Goal: Task Accomplishment & Management: Manage account settings

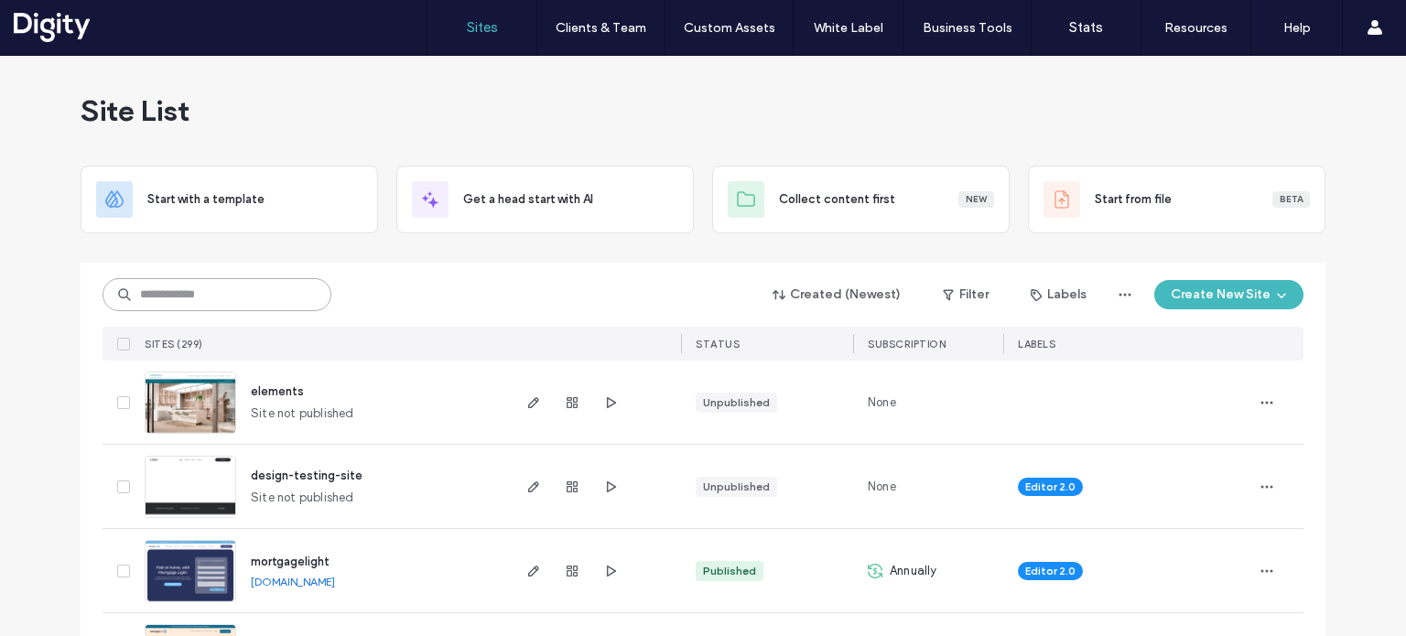
click at [261, 291] on input at bounding box center [217, 294] width 229 height 33
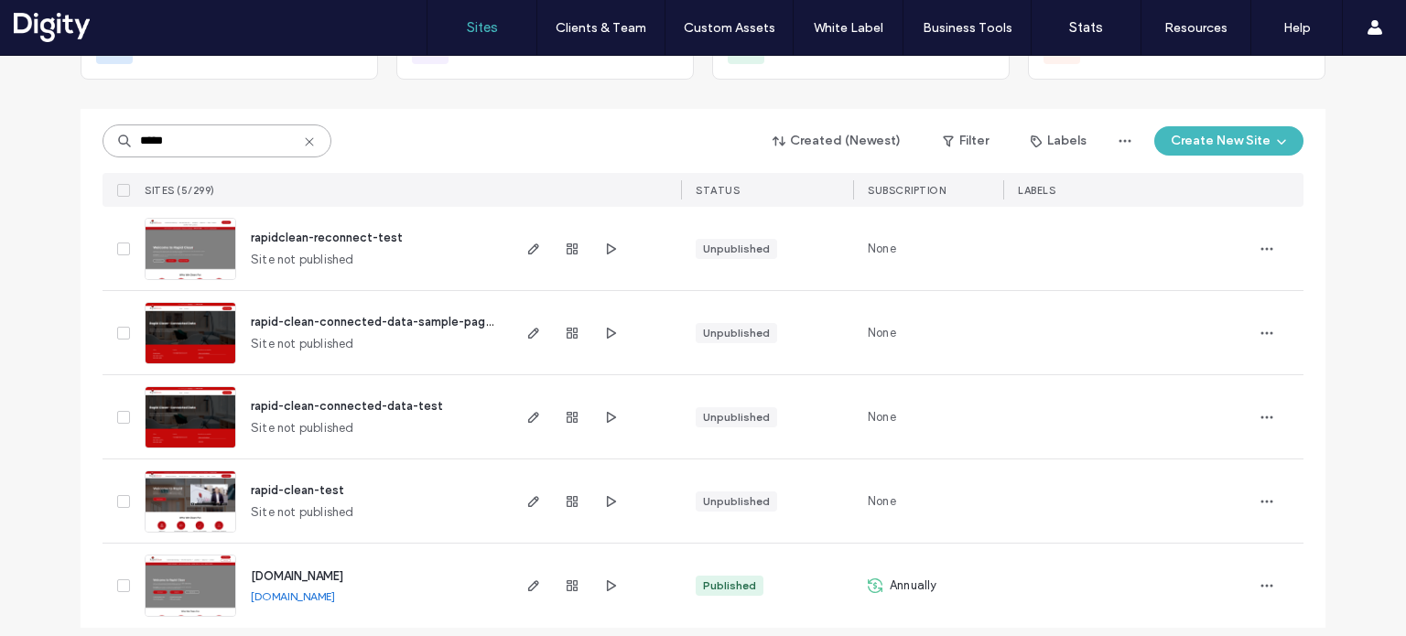
scroll to position [167, 0]
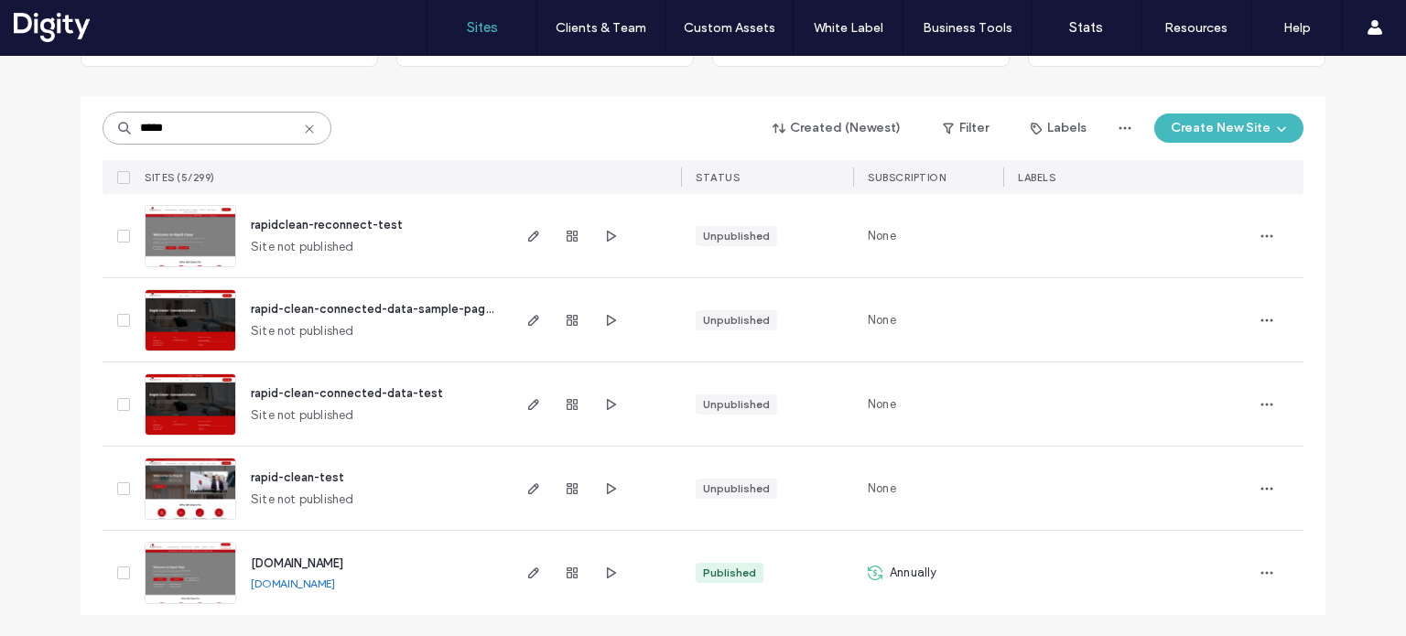
type input "*****"
click at [568, 569] on icon "button" at bounding box center [572, 573] width 15 height 15
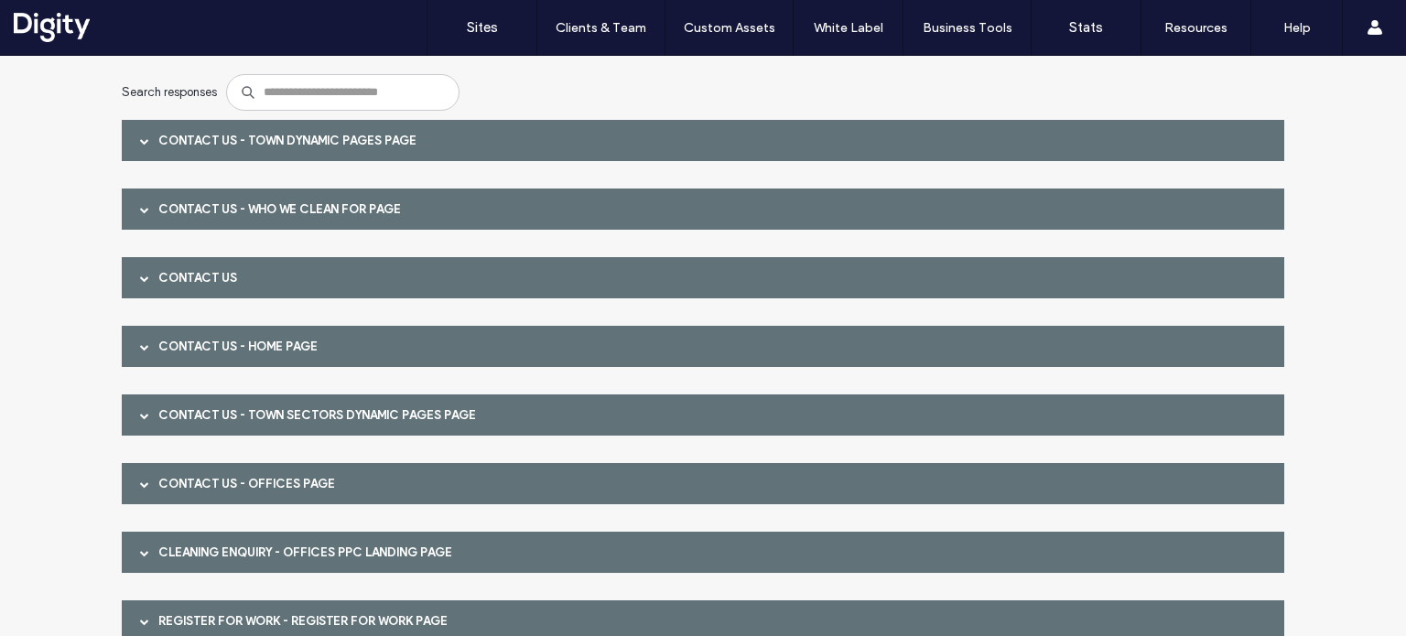
scroll to position [275, 0]
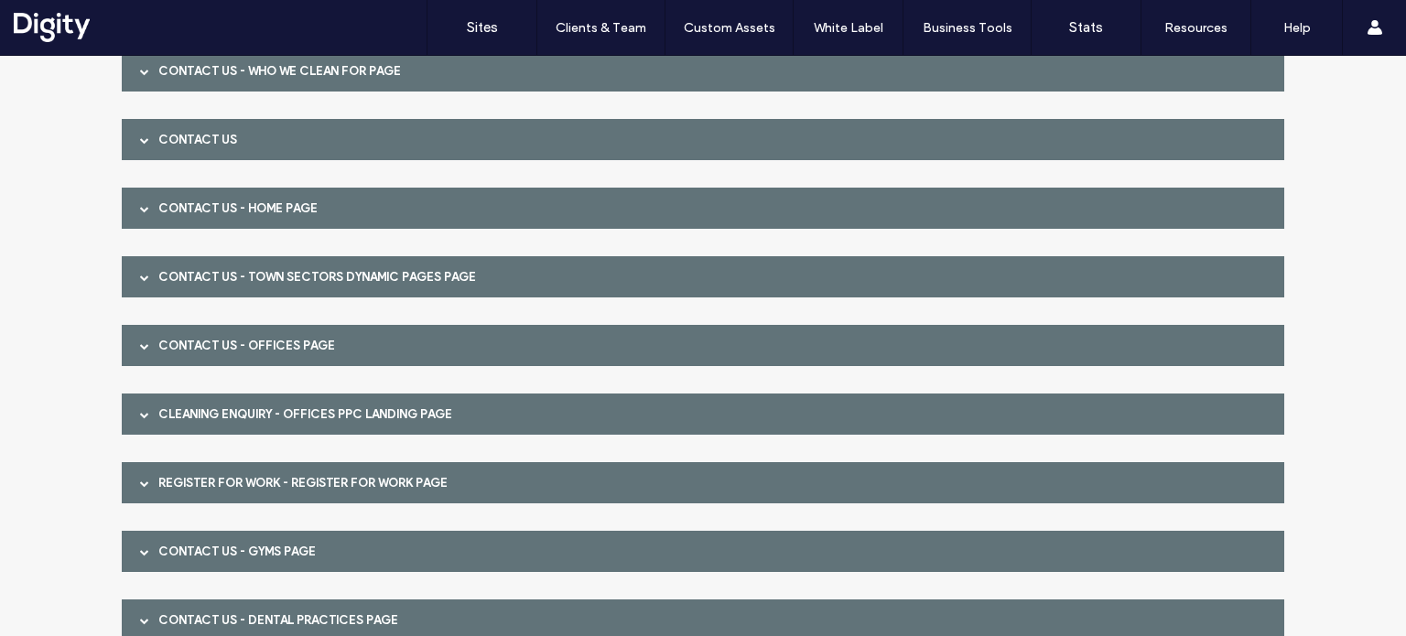
click at [380, 413] on div "Cleaning enquiry - Offices PPC Landing page" at bounding box center [703, 414] width 1163 height 41
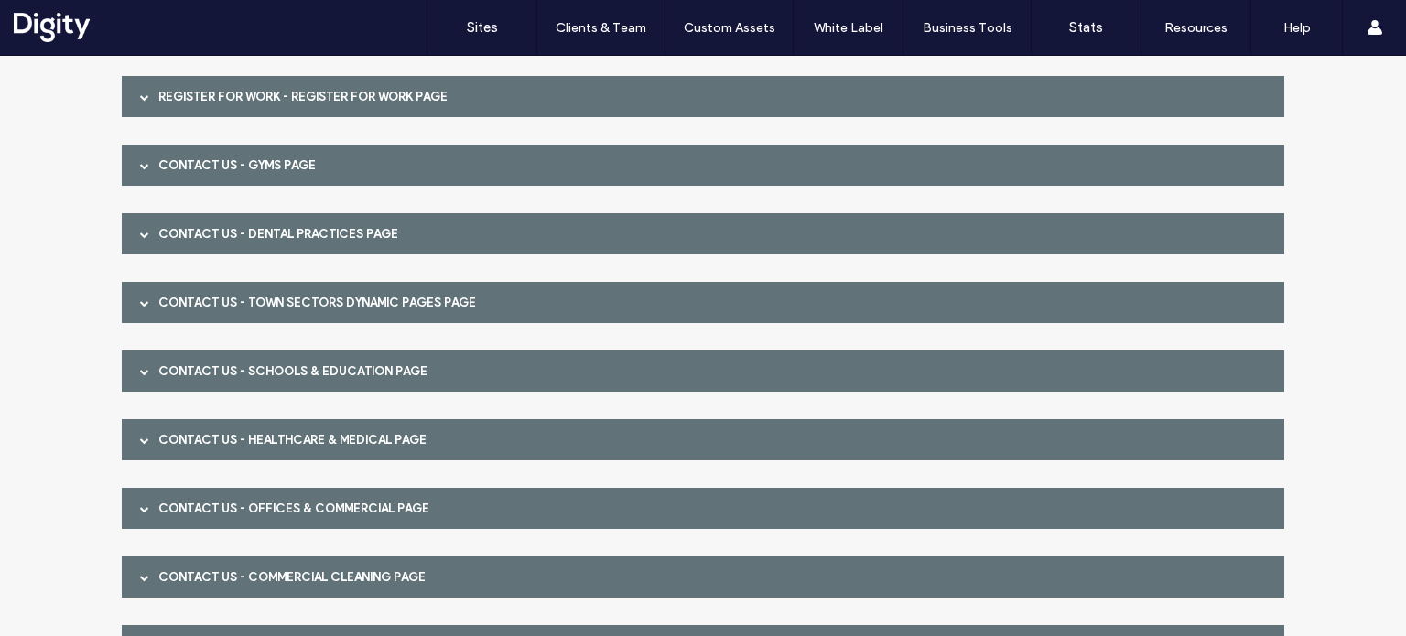
scroll to position [1007, 0]
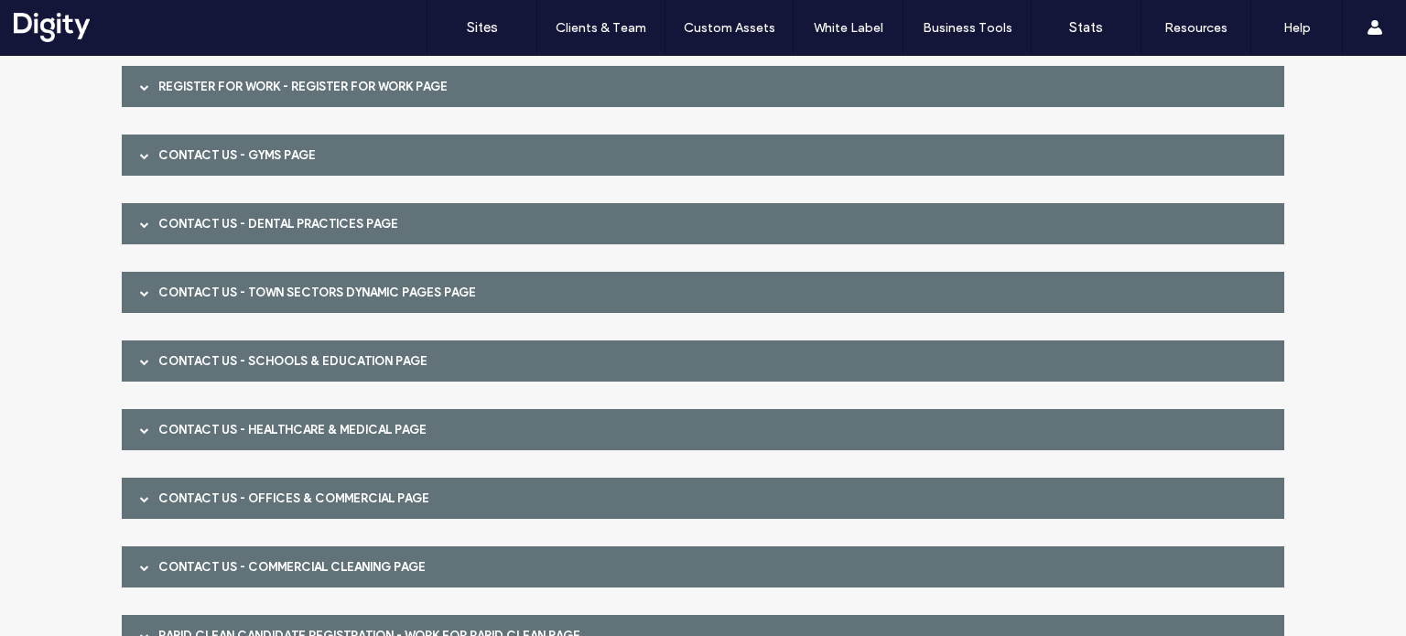
click at [301, 369] on div "Contact Us - Schools & Education page" at bounding box center [703, 361] width 1163 height 41
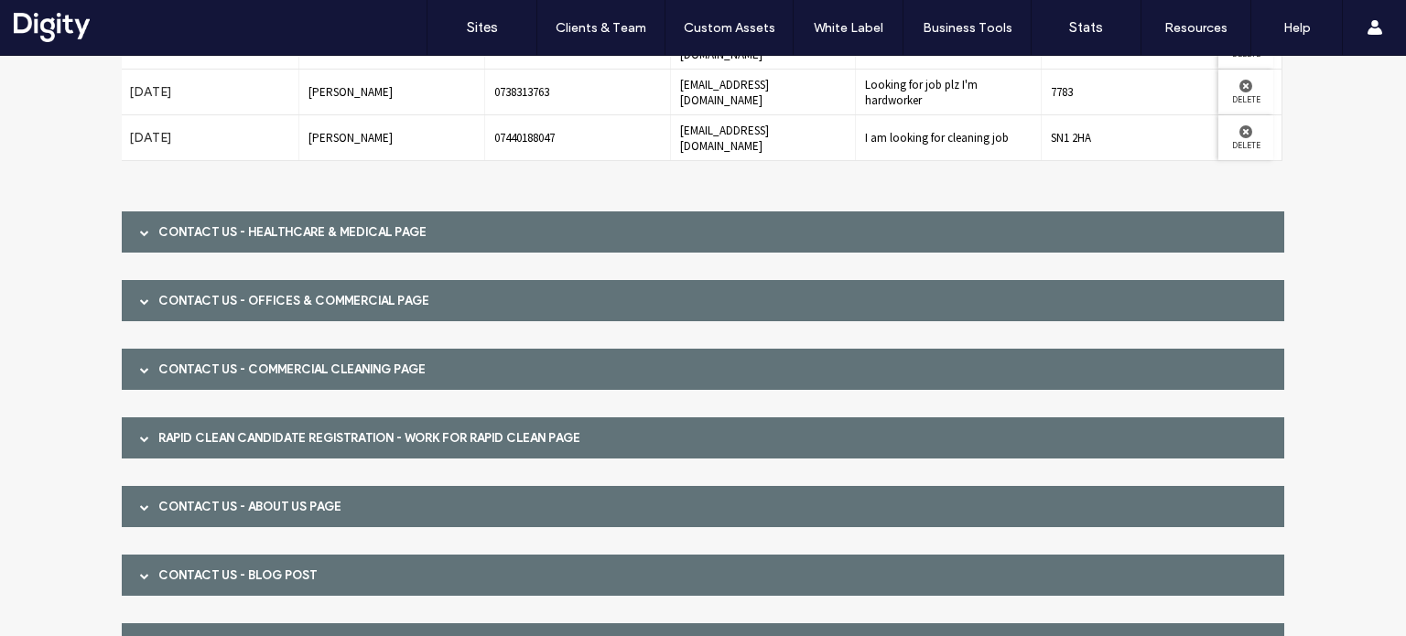
scroll to position [1465, 0]
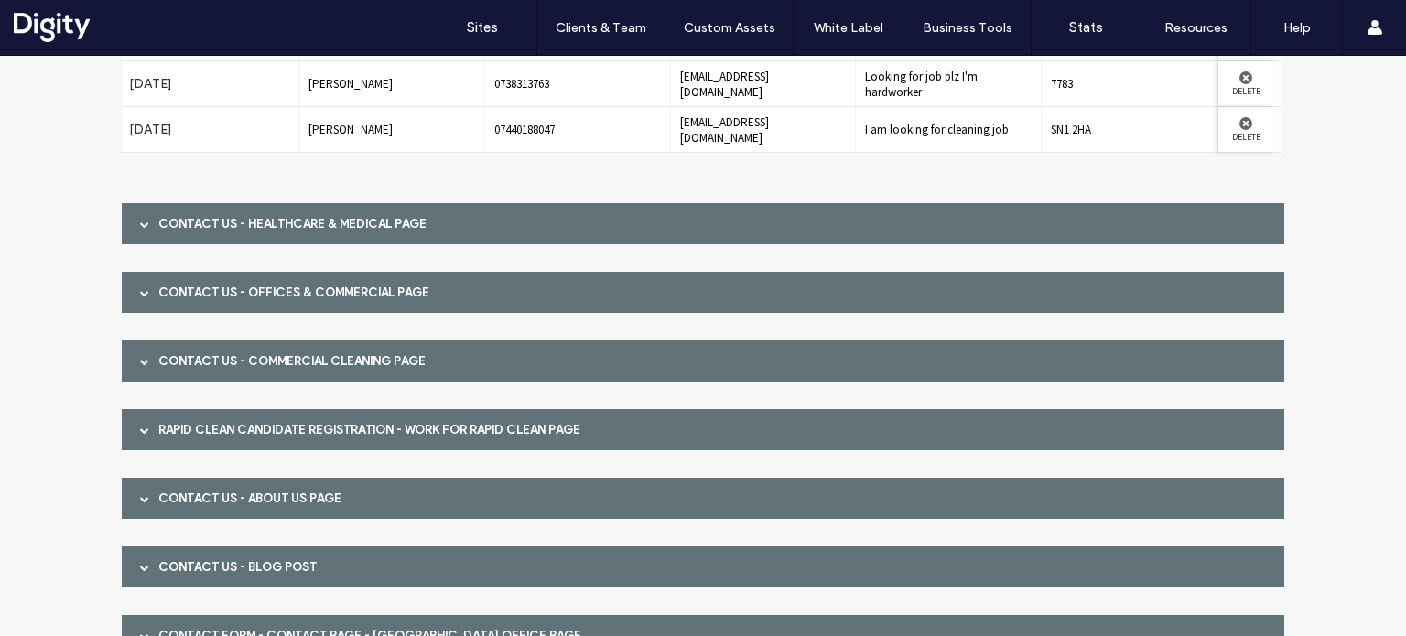
click at [262, 287] on div "Contact Us - Offices & Commercial page" at bounding box center [703, 292] width 1163 height 41
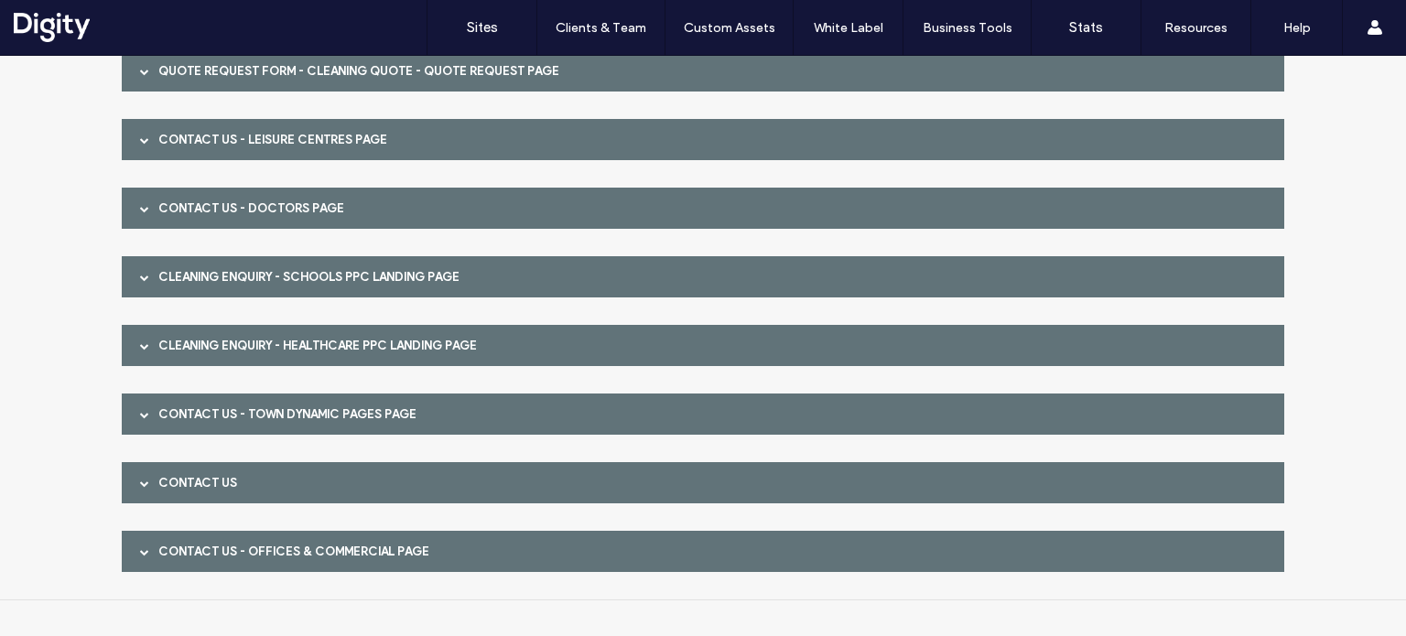
scroll to position [2710, 0]
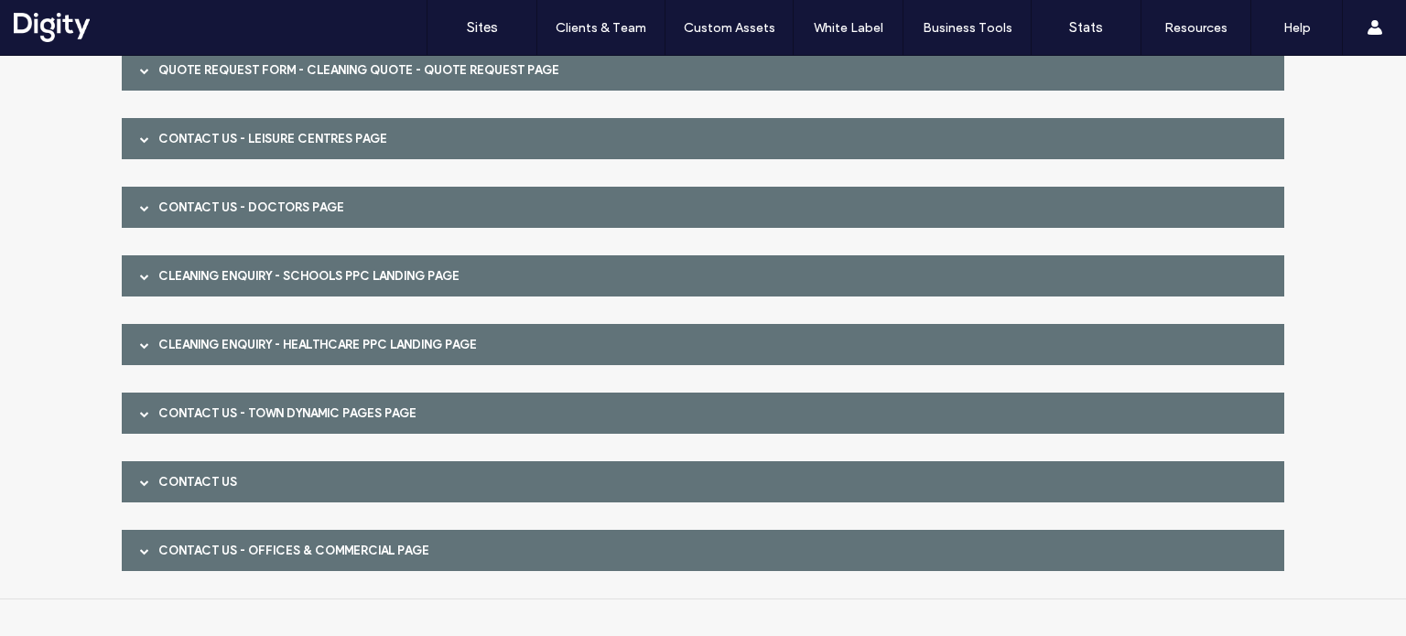
click at [336, 284] on div "Cleaning enquiry - Schools PPC Landing page" at bounding box center [703, 275] width 1163 height 41
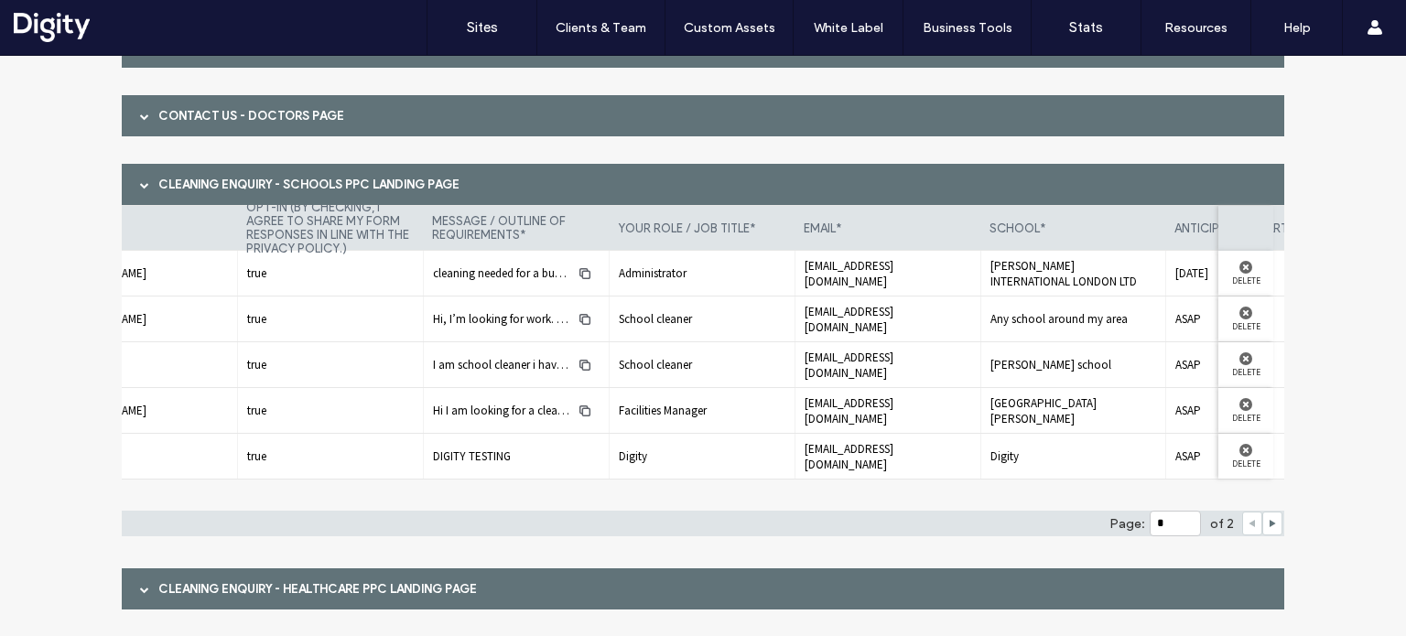
scroll to position [0, 754]
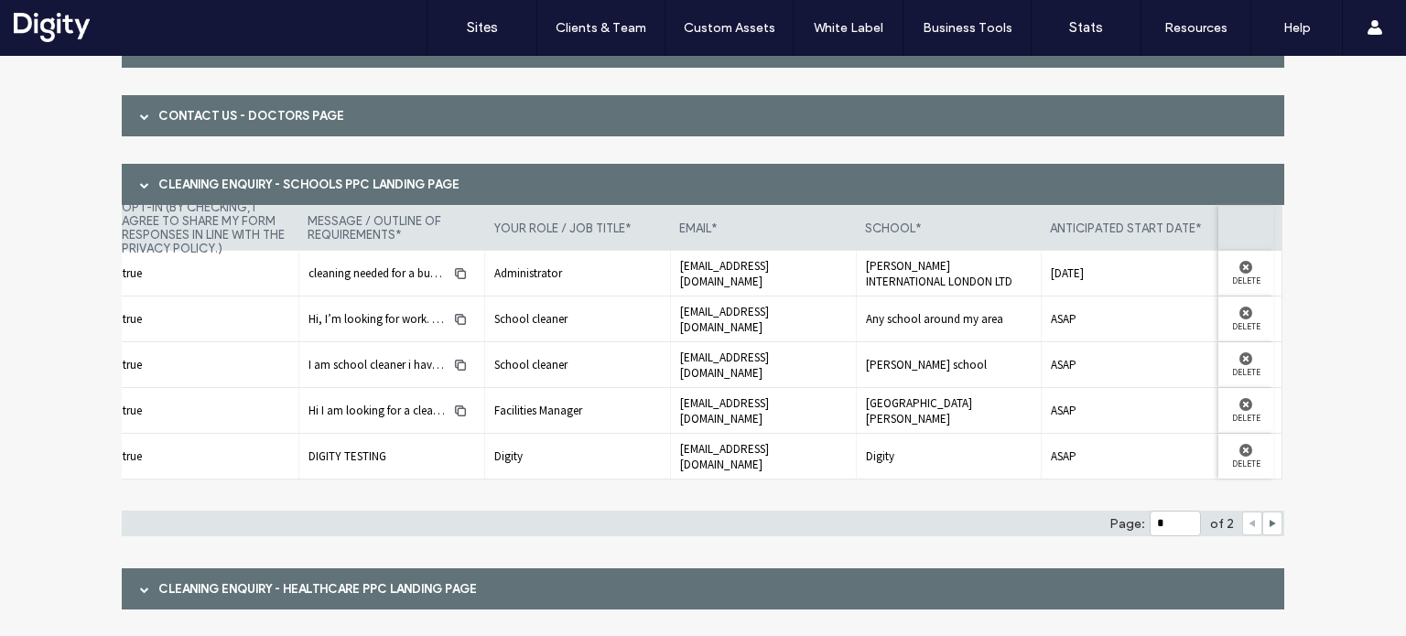
click at [363, 189] on div "Cleaning enquiry - Schools PPC Landing page" at bounding box center [703, 184] width 1163 height 41
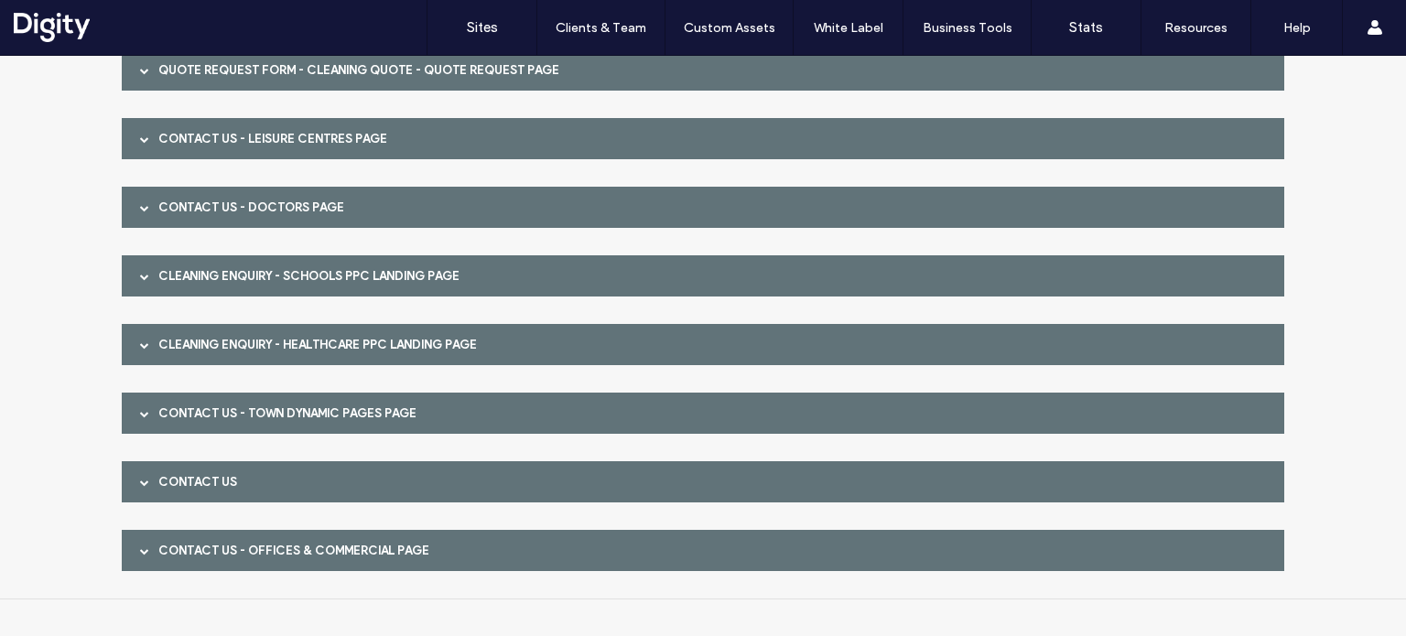
scroll to position [2710, 0]
click at [355, 343] on div "Cleaning enquiry - Healthcare PPC Landing page" at bounding box center [703, 344] width 1163 height 41
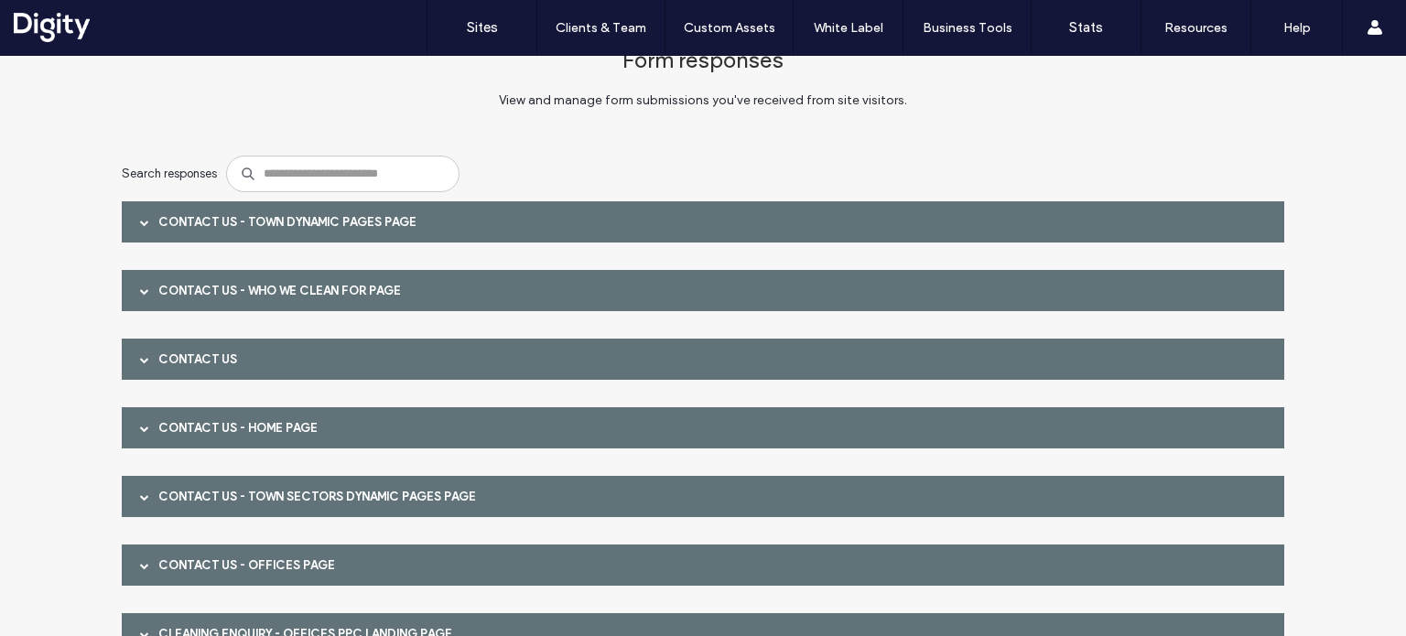
scroll to position [0, 0]
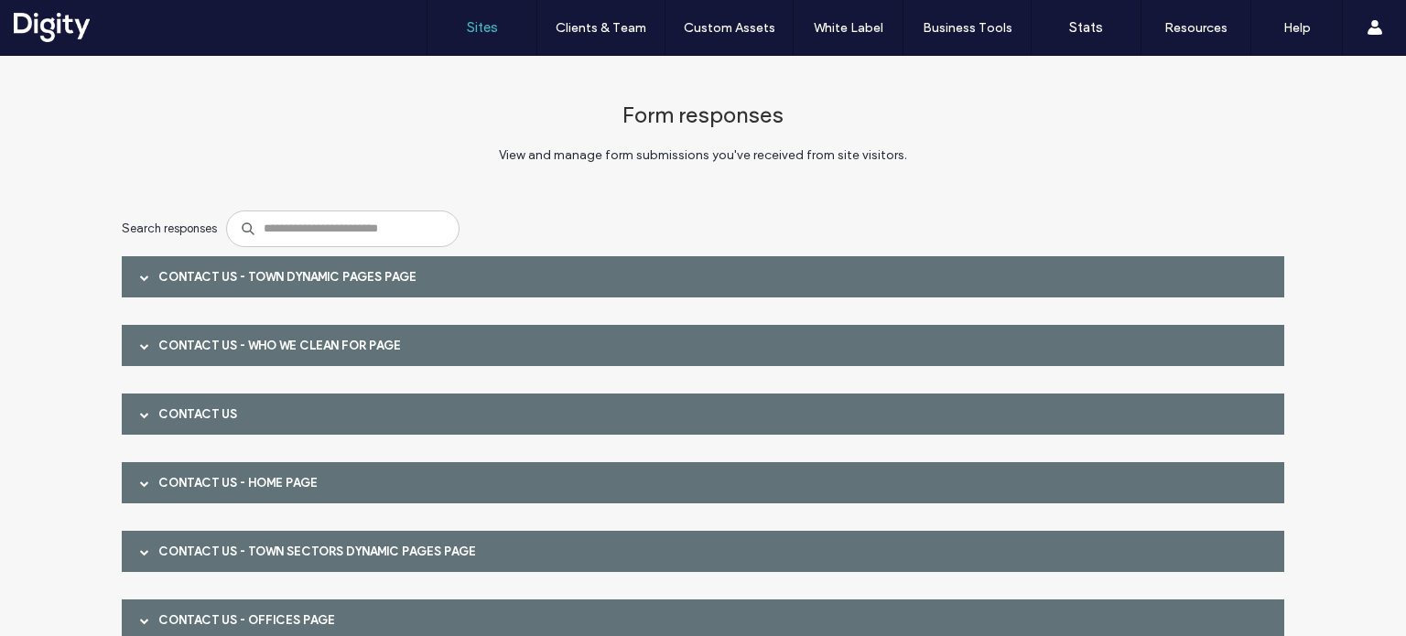
click at [473, 23] on label "Sites" at bounding box center [482, 27] width 31 height 16
click at [206, 420] on div "Contact Us" at bounding box center [703, 414] width 1163 height 41
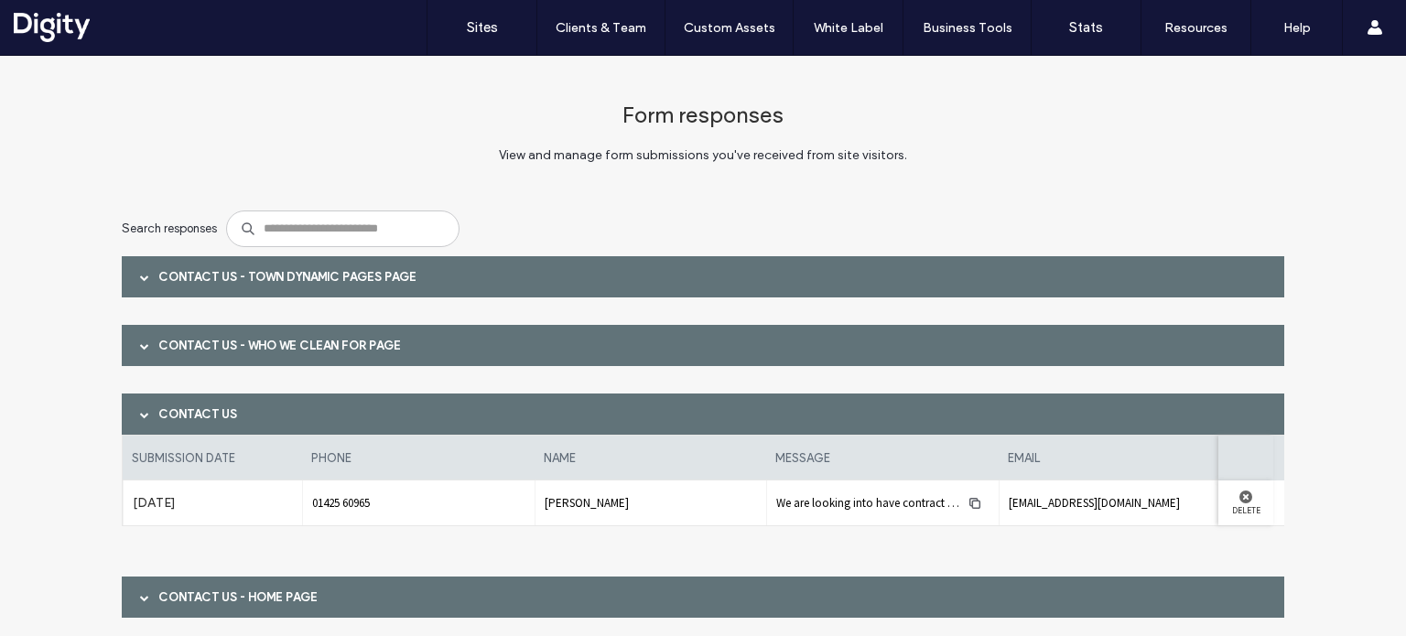
click at [234, 351] on div "Contact Us - Who We Clean For page" at bounding box center [703, 345] width 1163 height 41
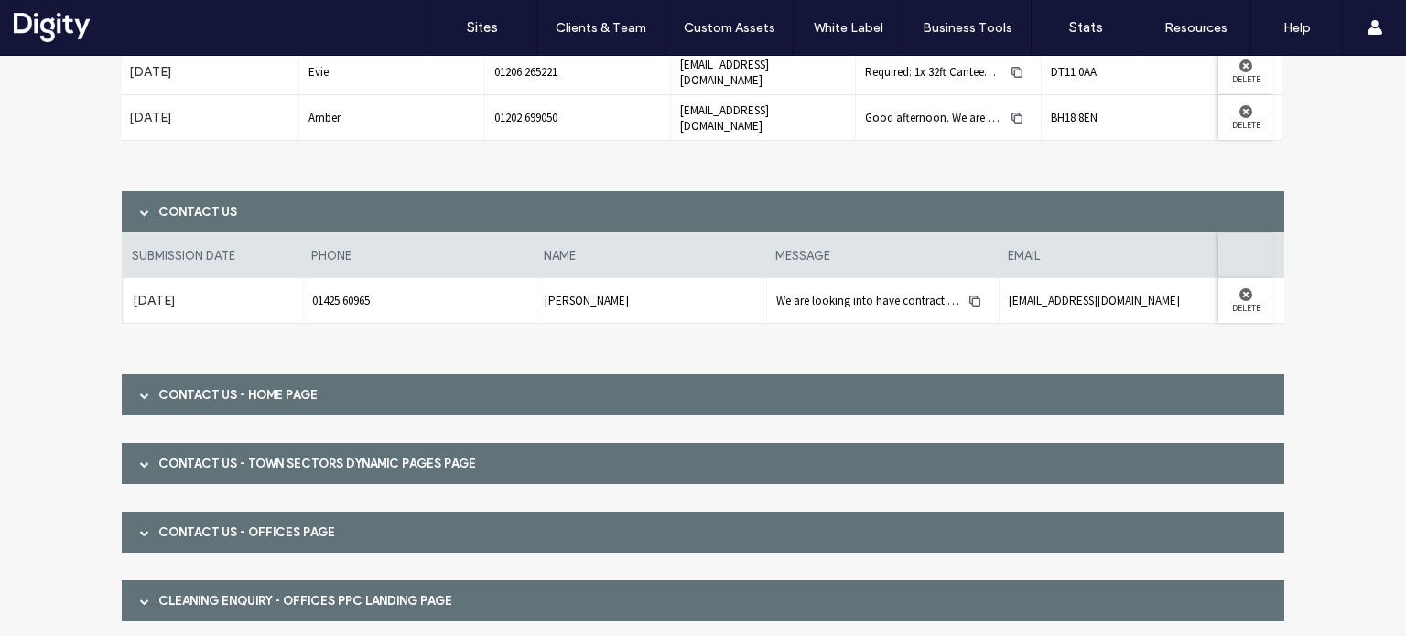
scroll to position [366, 0]
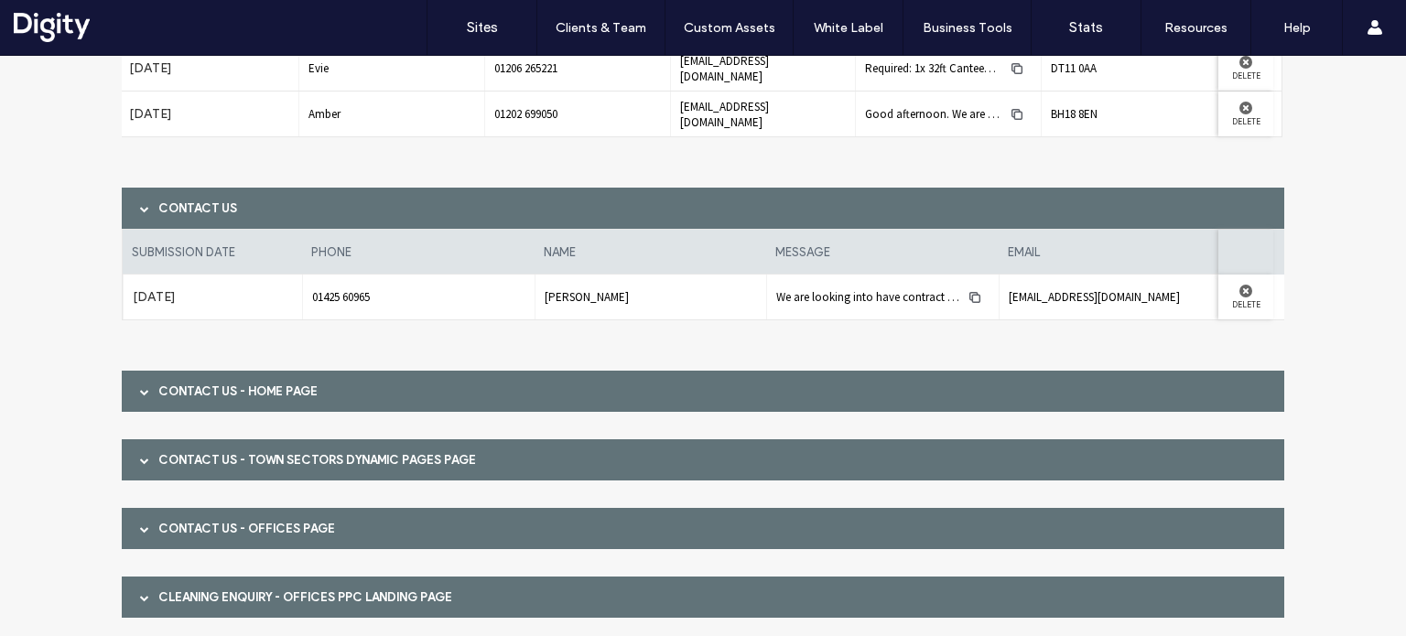
click at [281, 398] on div "Contact Us - Home page" at bounding box center [703, 391] width 1163 height 41
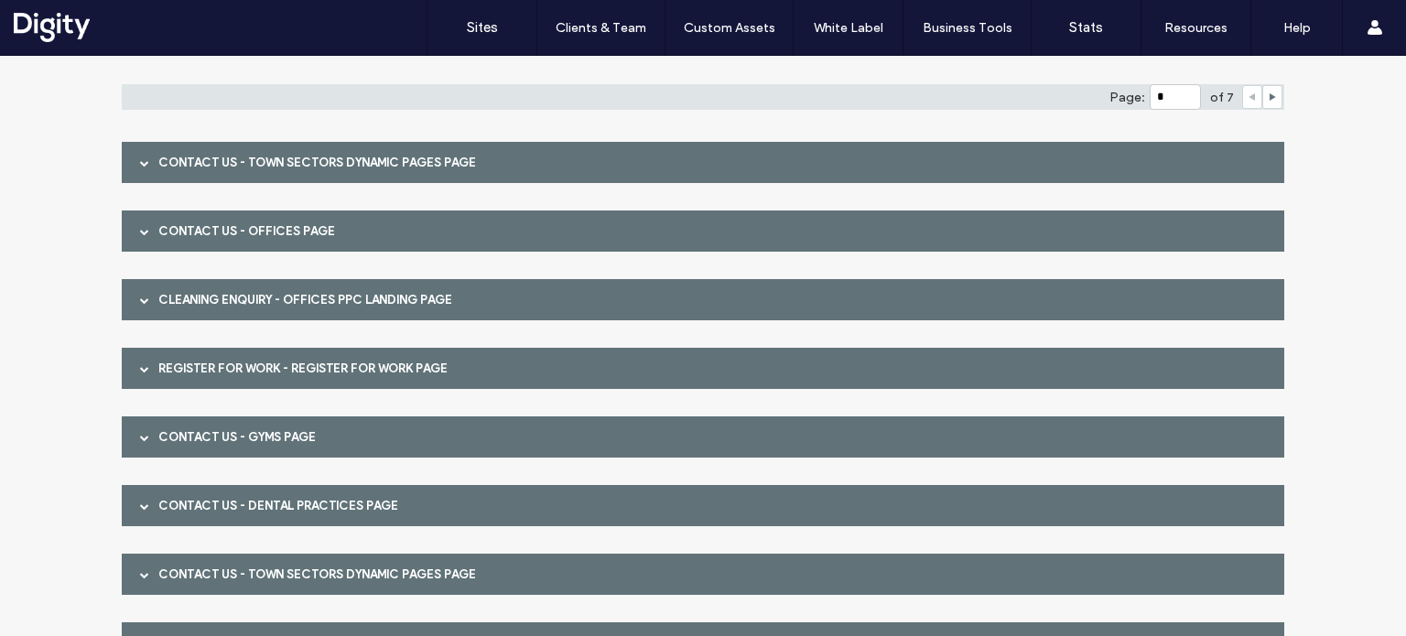
scroll to position [1007, 0]
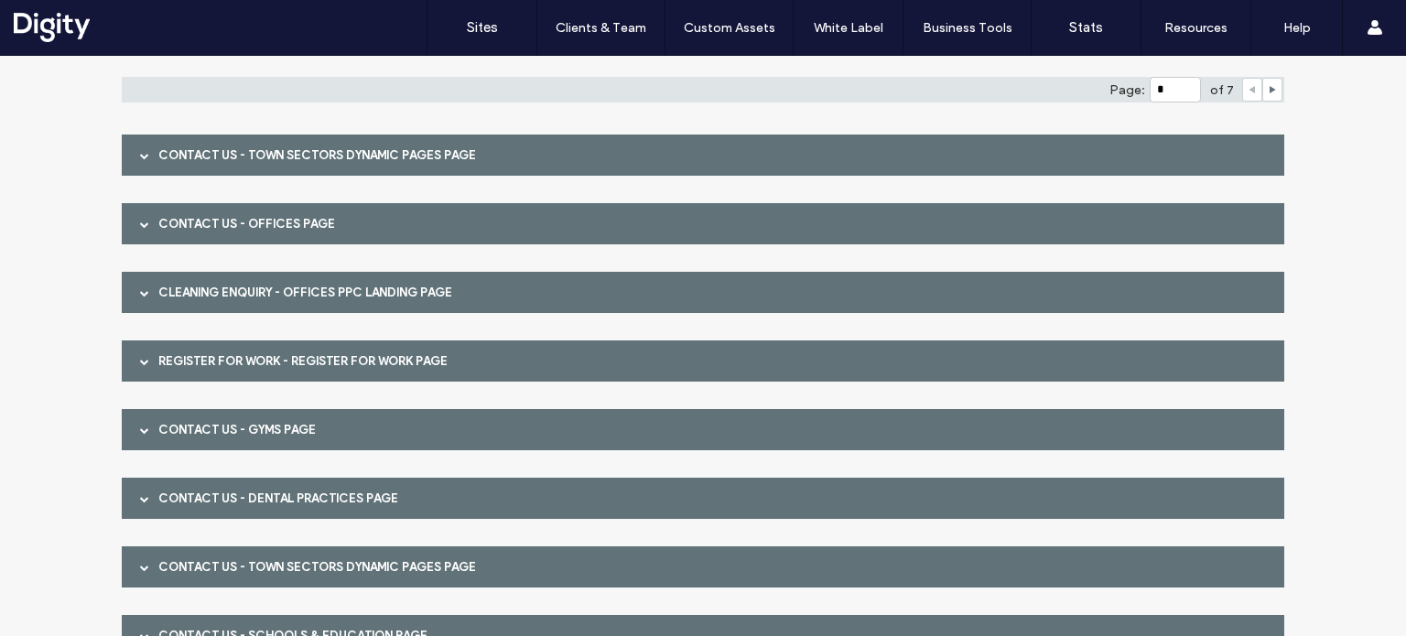
click at [314, 222] on div "Contact Us - Offices page" at bounding box center [703, 223] width 1163 height 41
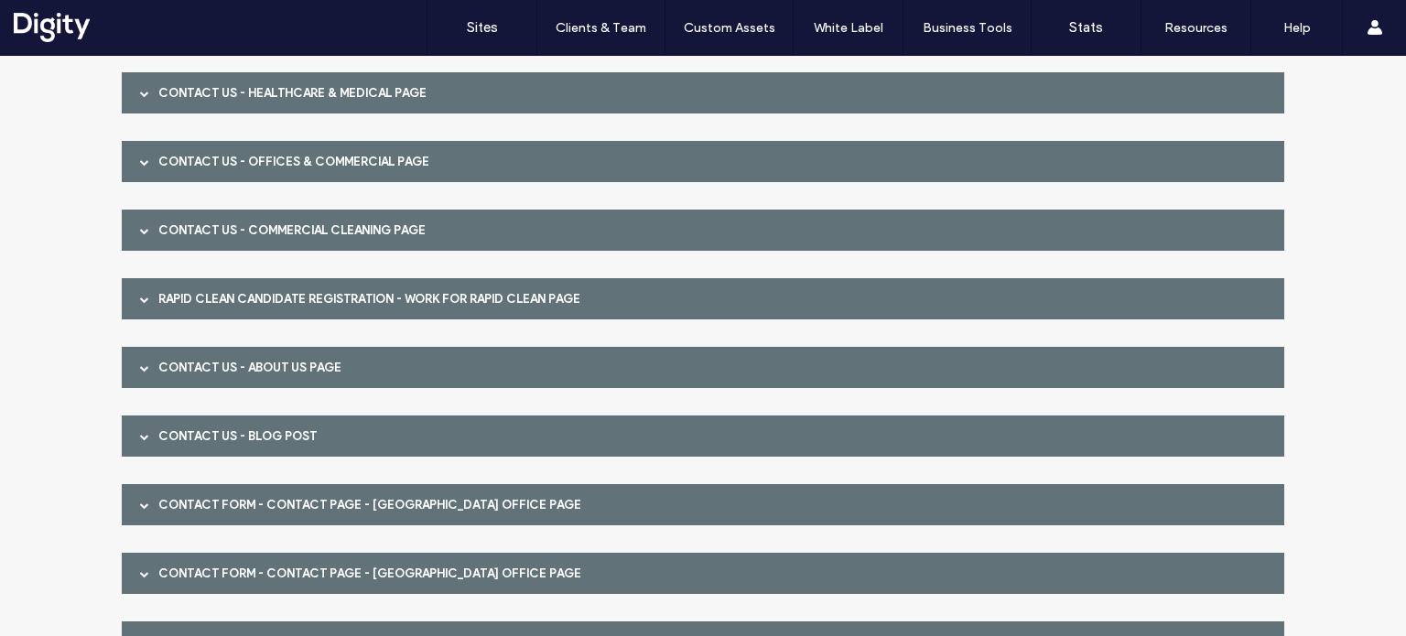
scroll to position [2014, 0]
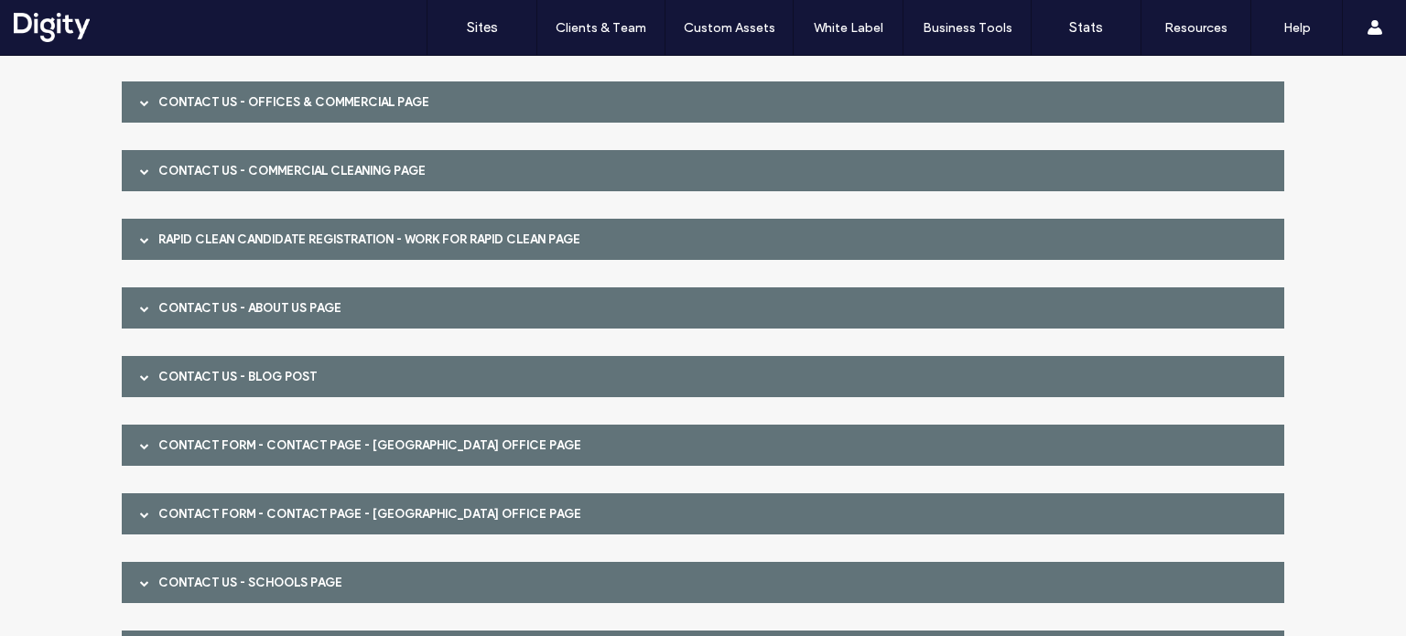
click at [282, 308] on div "Contact Us - About Us page" at bounding box center [703, 307] width 1163 height 41
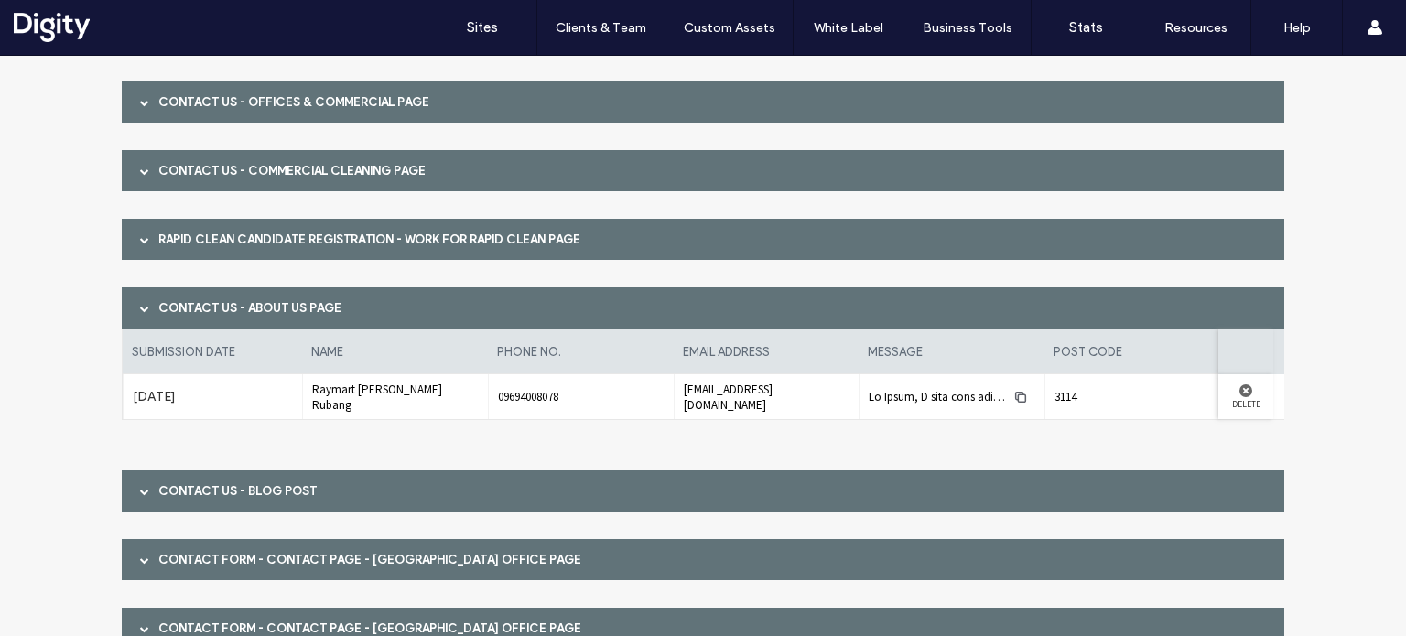
drag, startPoint x: 289, startPoint y: 428, endPoint x: 418, endPoint y: 442, distance: 129.9
click at [418, 442] on div "submission date name phone no. email address message post code [DATE] [PERSON_N…" at bounding box center [703, 386] width 1163 height 114
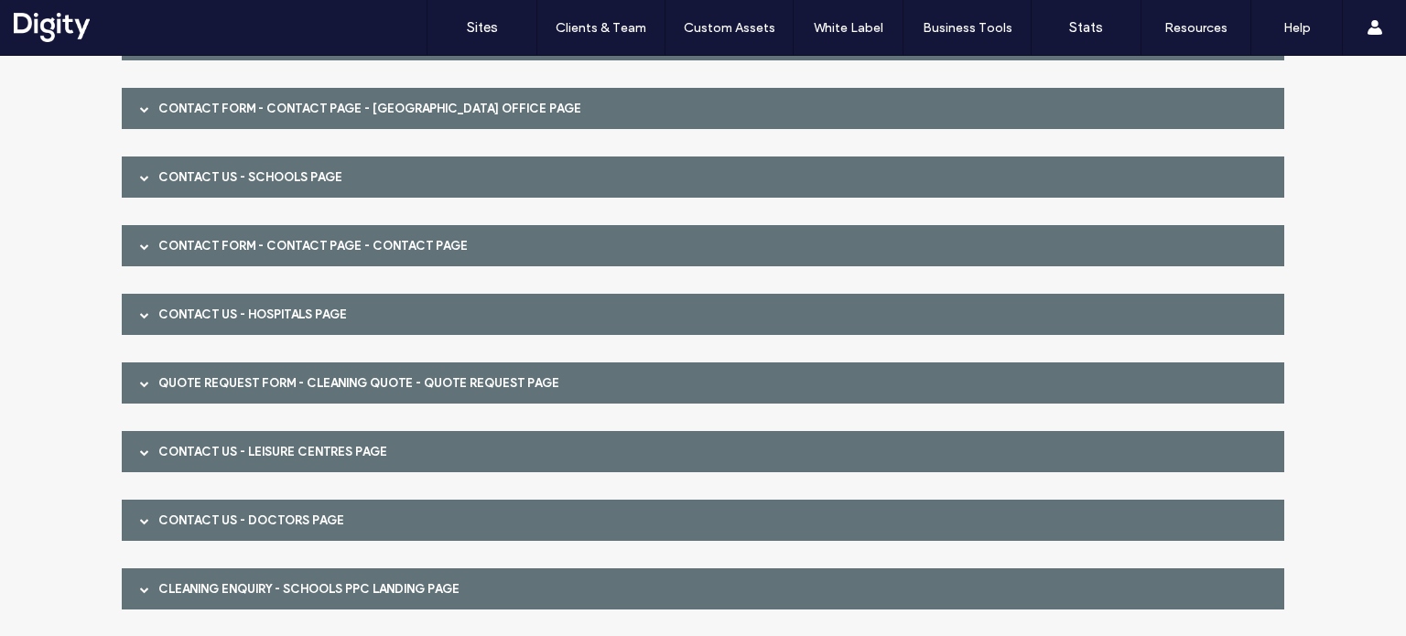
scroll to position [2563, 0]
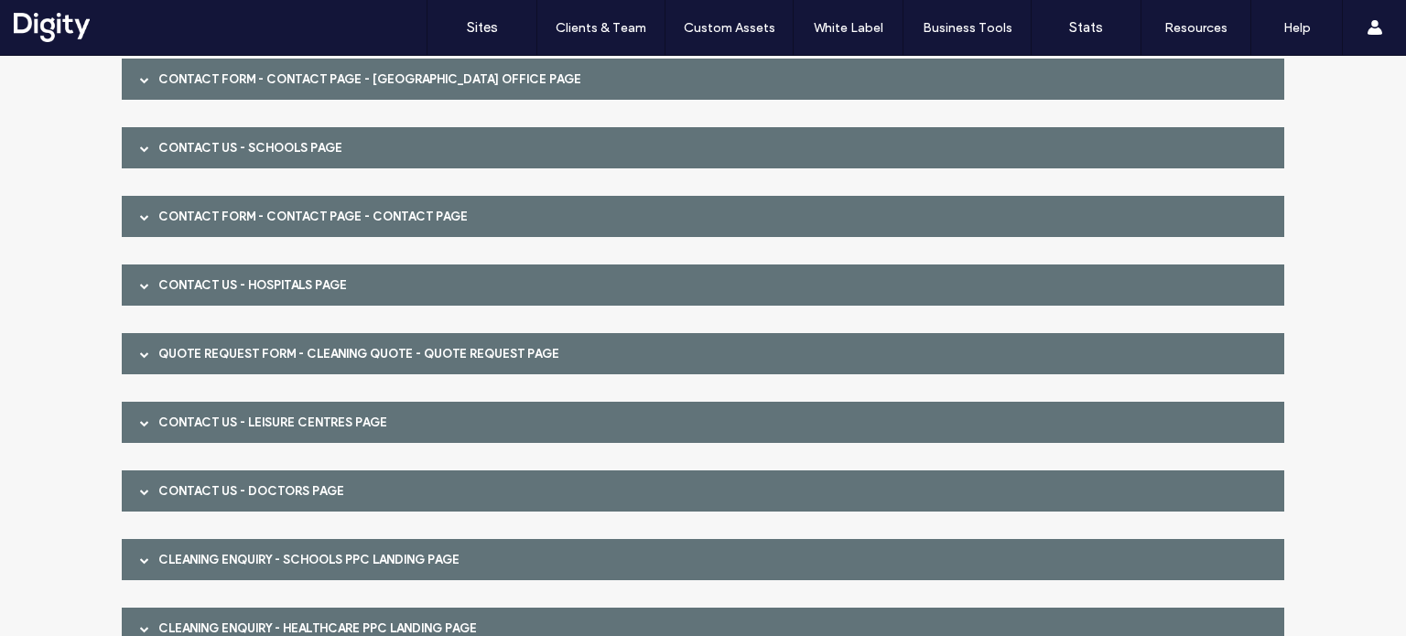
click at [352, 362] on div "Quote Request Form - Cleaning Quote - Quote Request page" at bounding box center [703, 353] width 1163 height 41
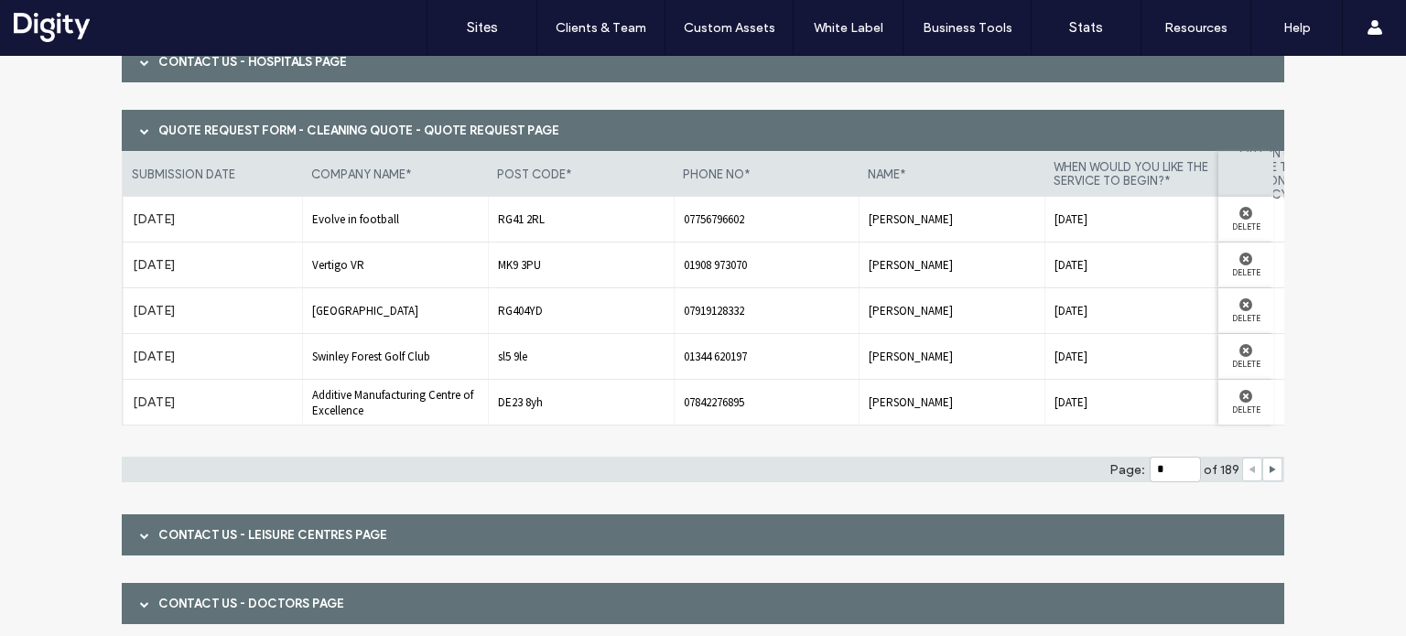
scroll to position [2838, 0]
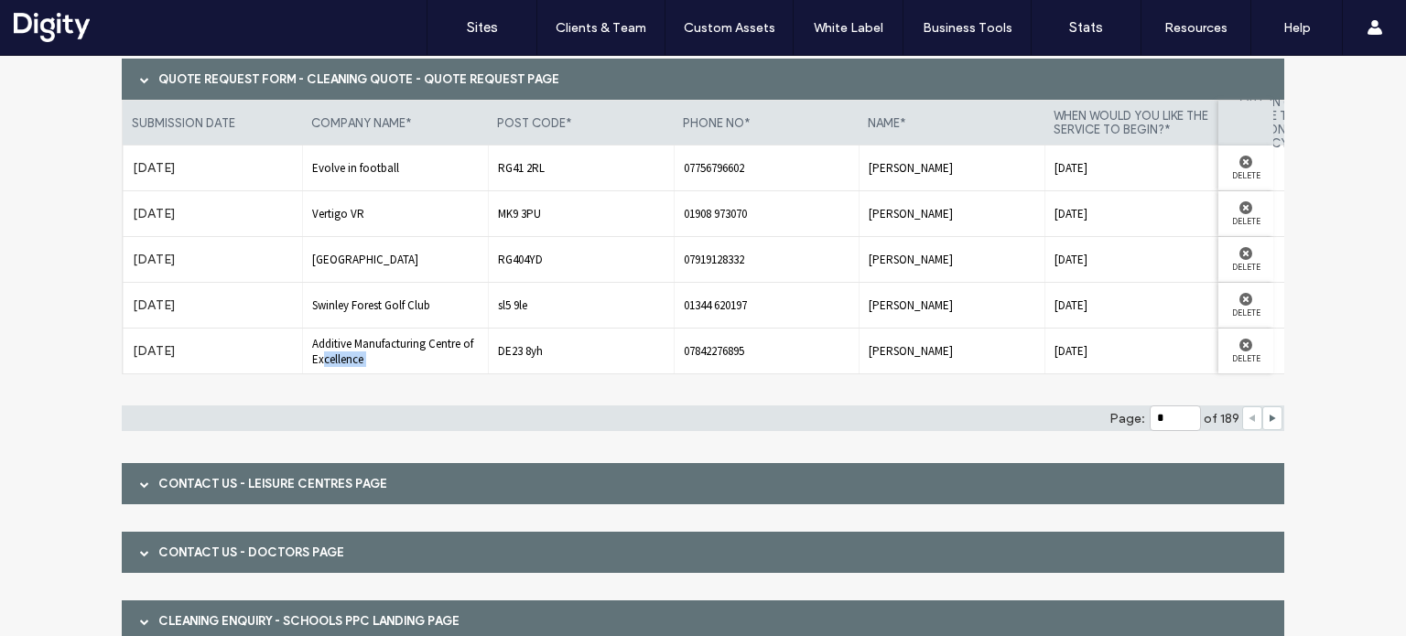
drag, startPoint x: 318, startPoint y: 382, endPoint x: 545, endPoint y: 394, distance: 227.4
click at [496, 387] on div "submission date company name* post code* phone no* name* when would you like th…" at bounding box center [703, 246] width 1163 height 293
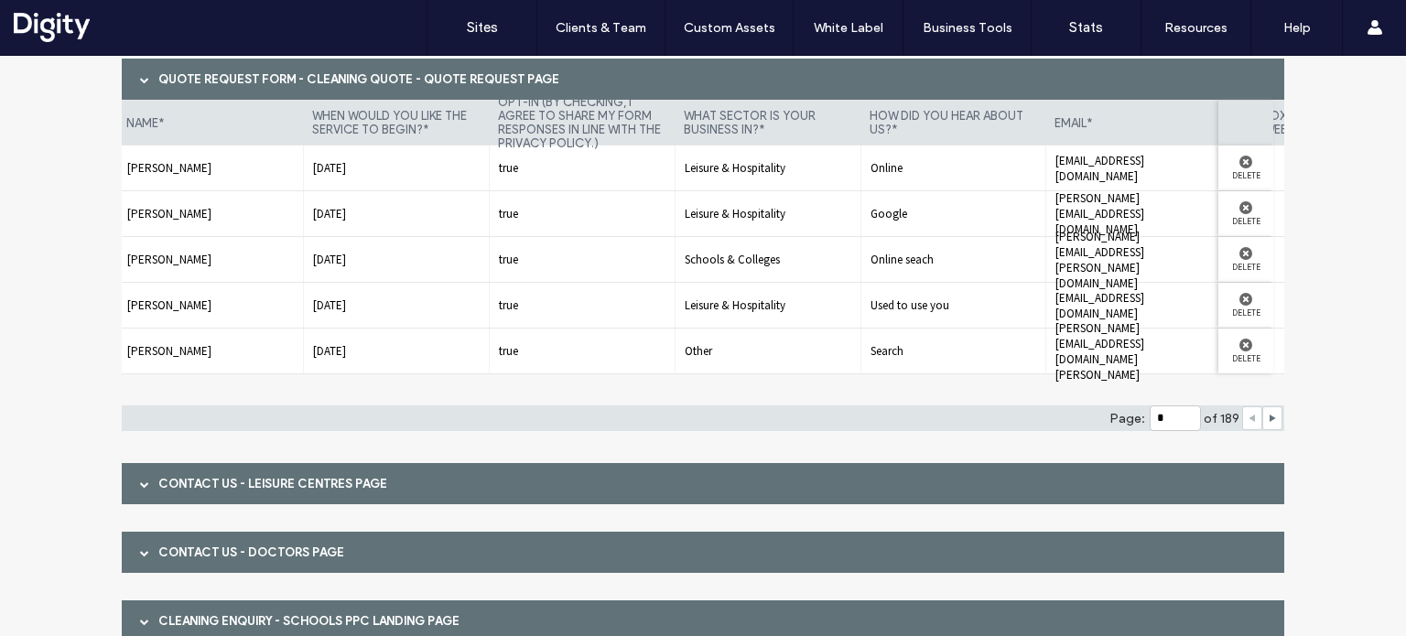
scroll to position [0, 0]
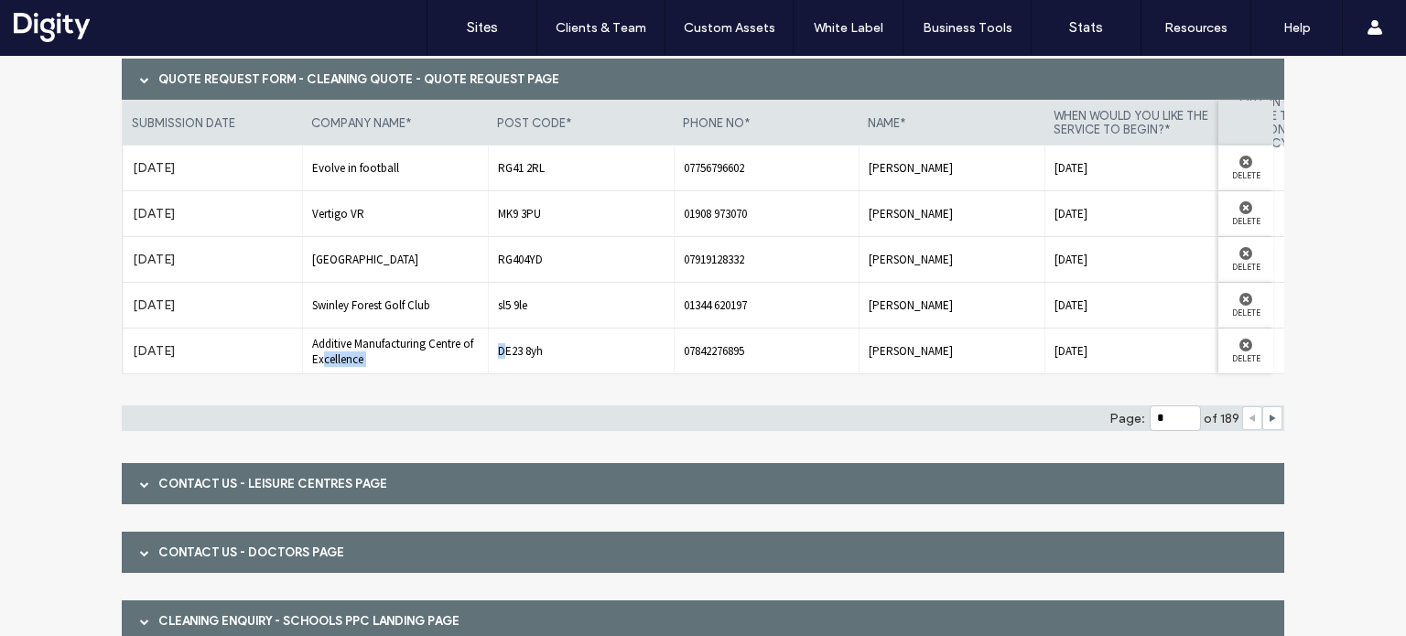
click at [343, 356] on span "Additive Manufacturing Centre of Excellence" at bounding box center [395, 351] width 167 height 31
click at [168, 362] on label "[DATE]" at bounding box center [213, 351] width 160 height 34
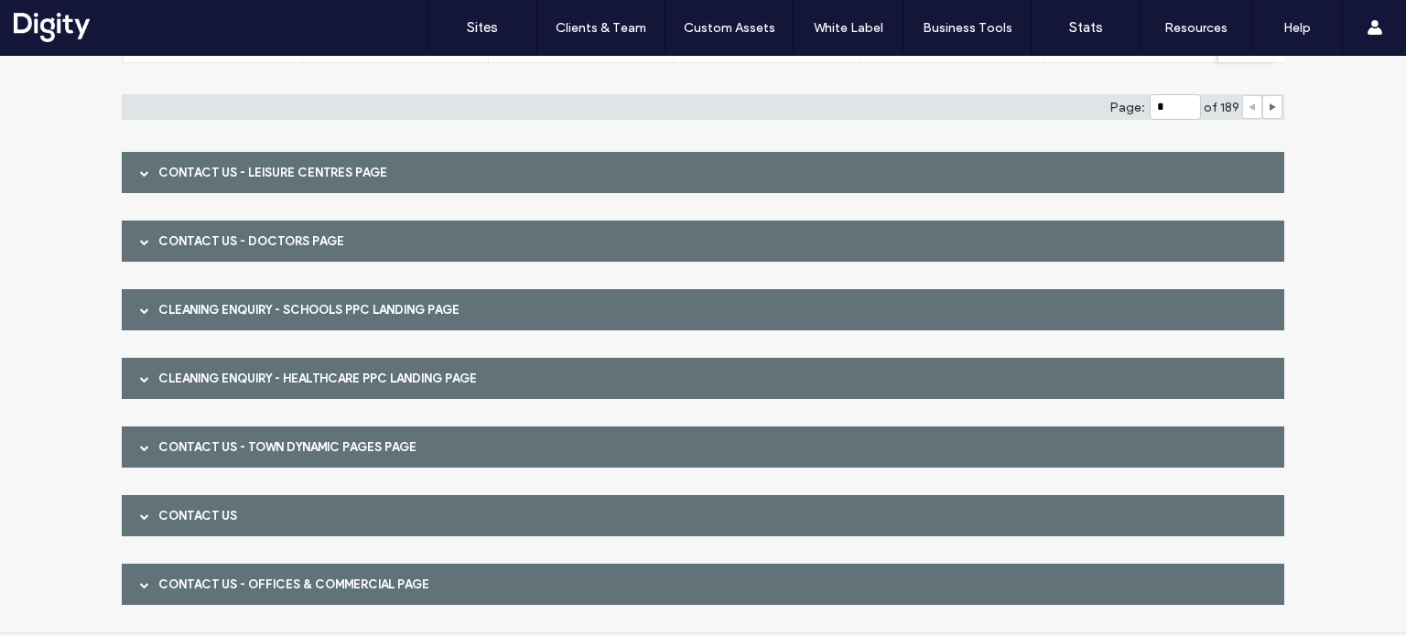
scroll to position [3182, 0]
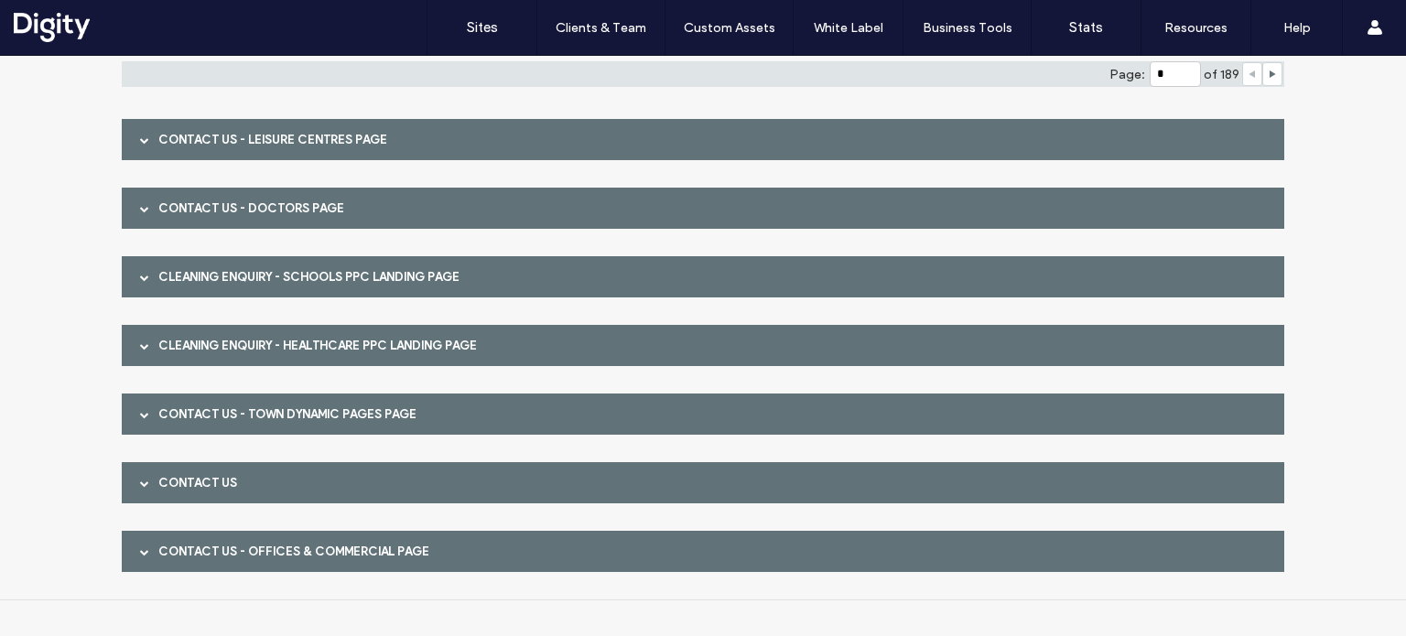
click at [191, 493] on div "Contact Us" at bounding box center [703, 482] width 1163 height 41
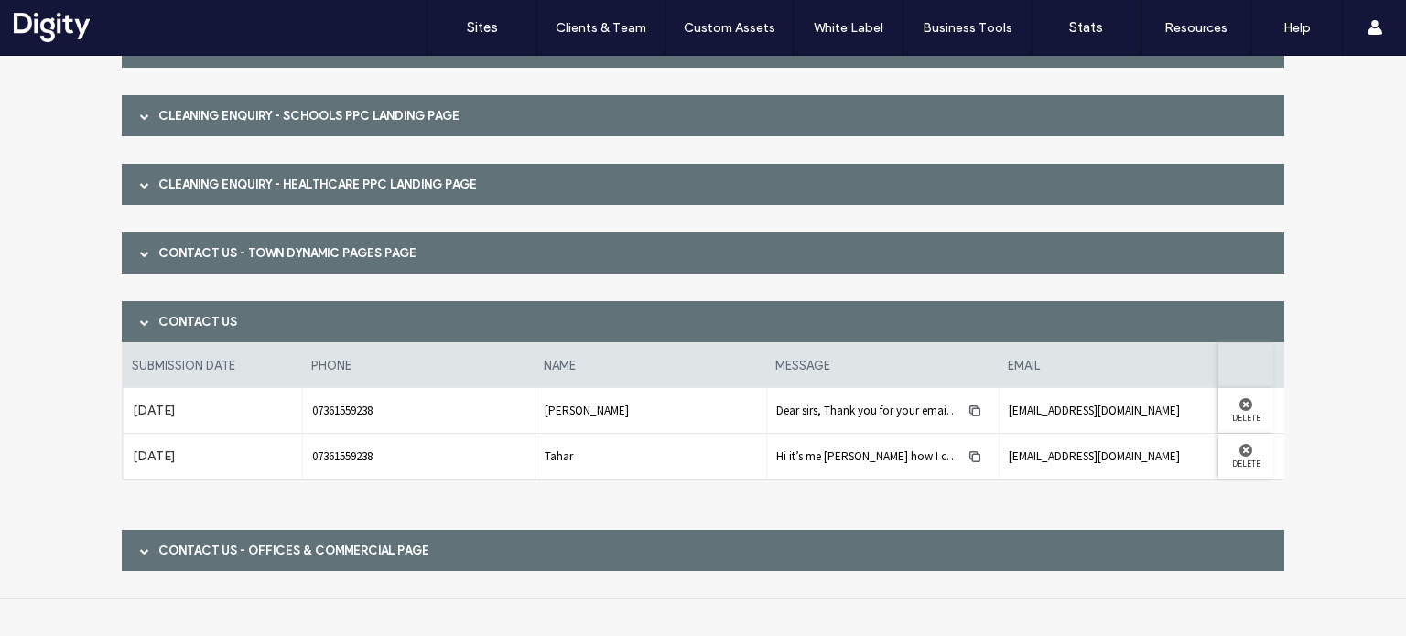
scroll to position [0, 12]
click at [319, 547] on div "Contact Us - Offices & Commercial page" at bounding box center [703, 550] width 1163 height 41
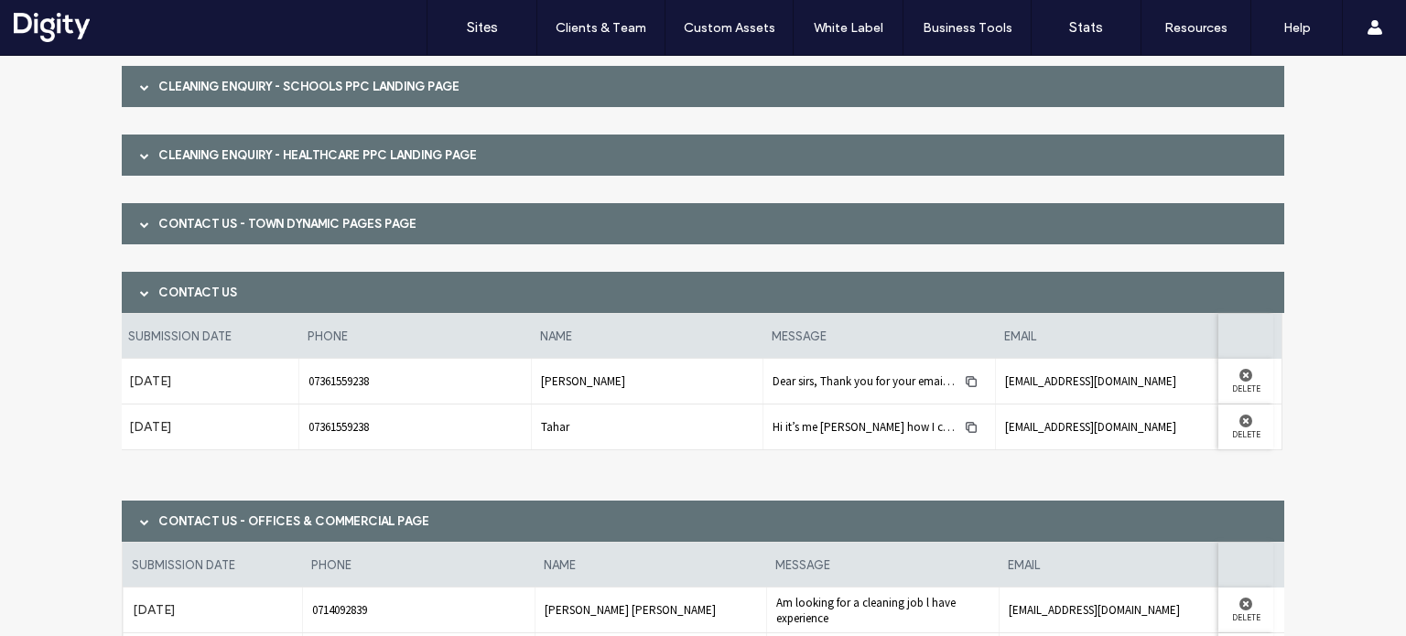
scroll to position [3343, 0]
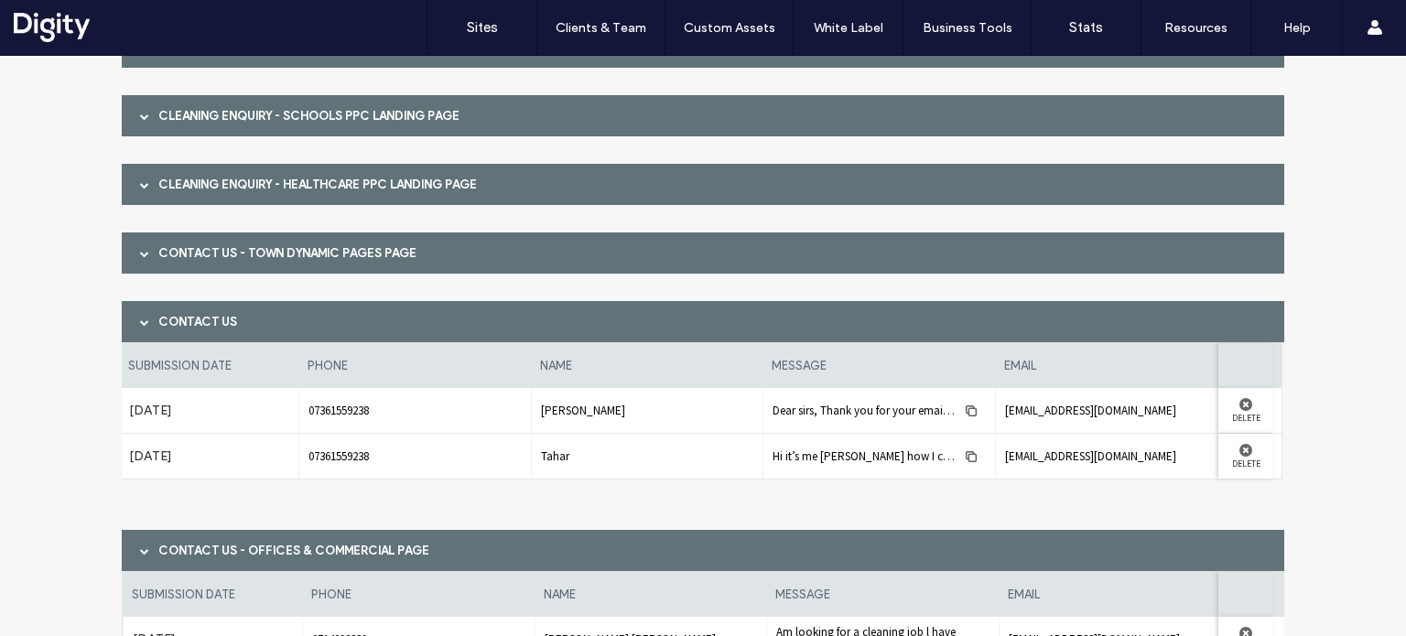
click at [140, 308] on span at bounding box center [144, 322] width 9 height 32
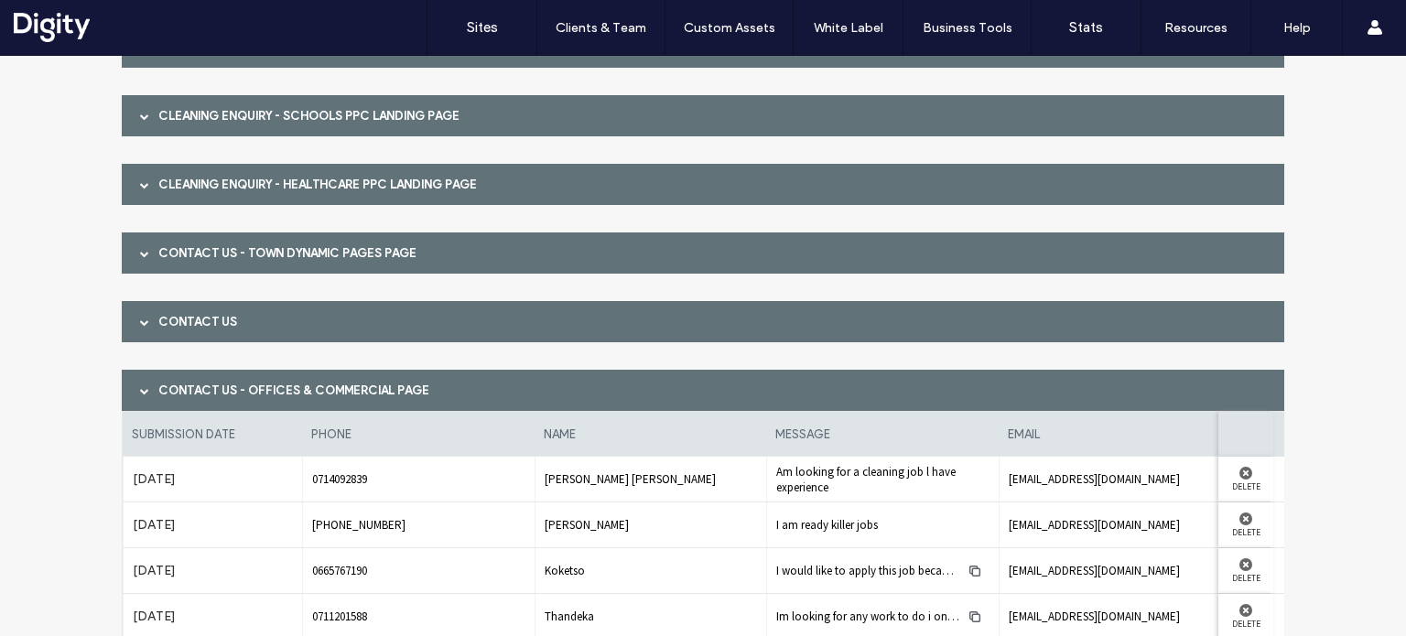
click at [156, 386] on div "Contact Us - Offices & Commercial page" at bounding box center [703, 390] width 1163 height 41
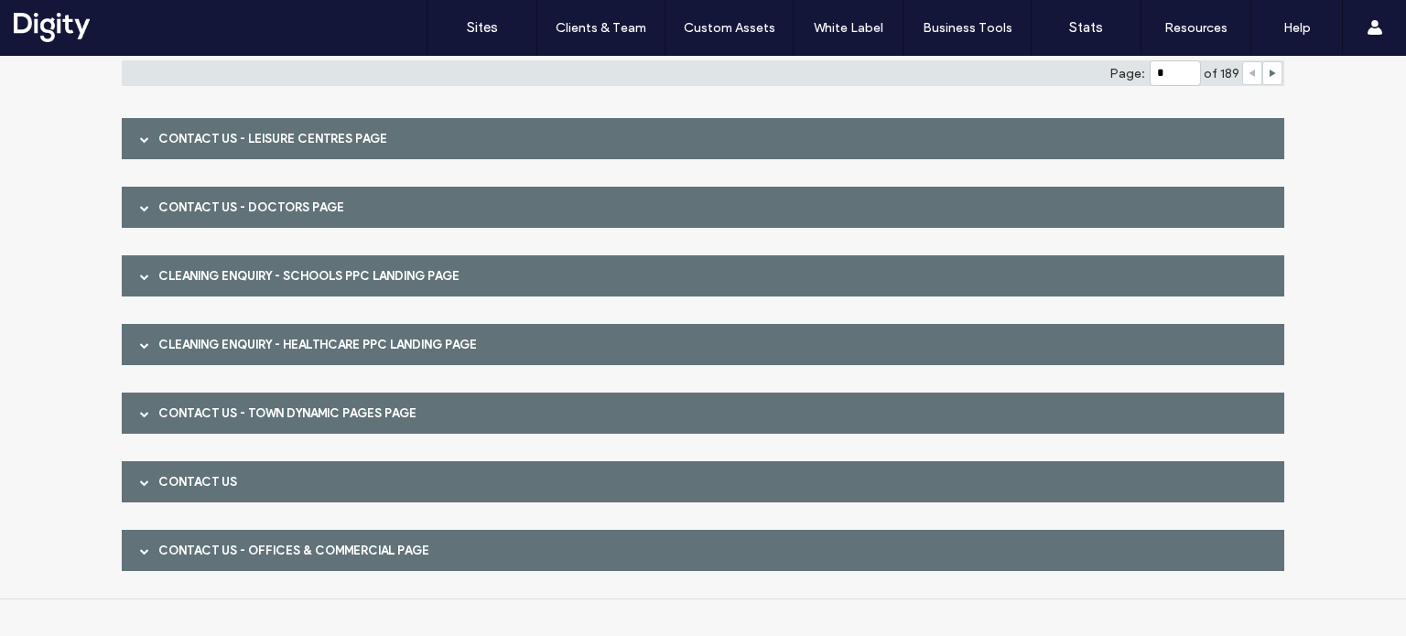
scroll to position [3182, 0]
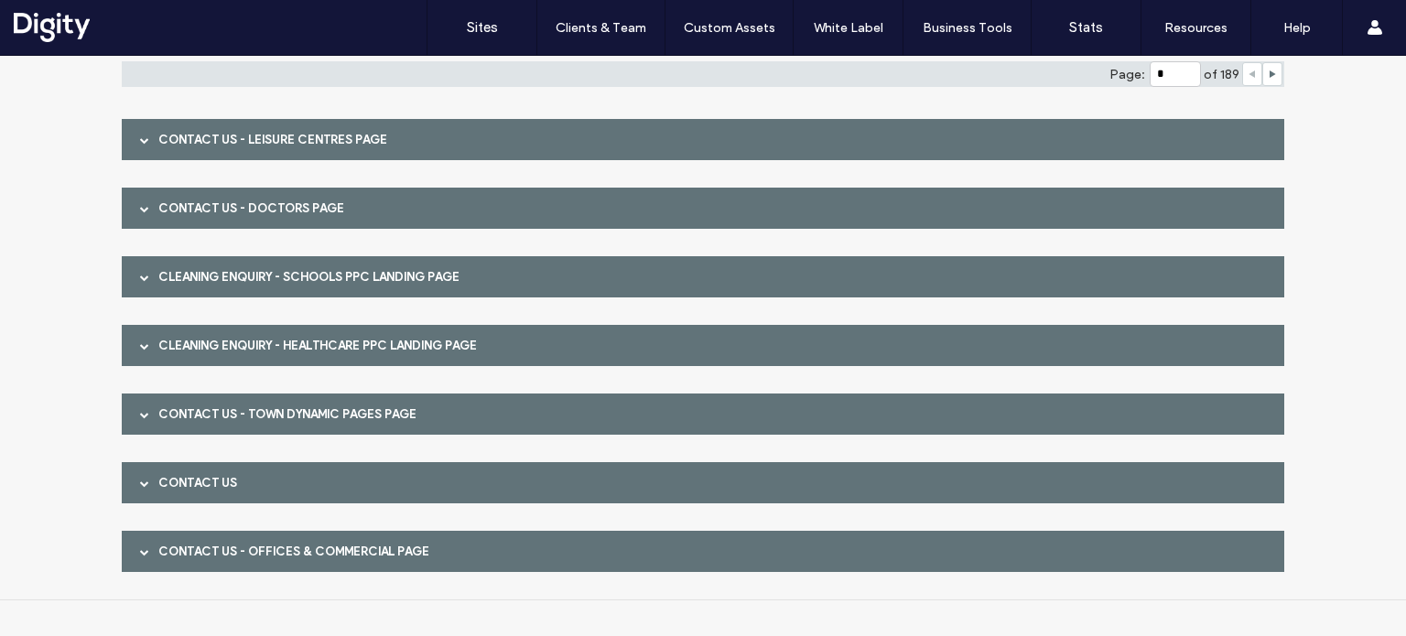
click at [228, 418] on div "Contact Us - Town Dynamic Pages page" at bounding box center [703, 414] width 1163 height 41
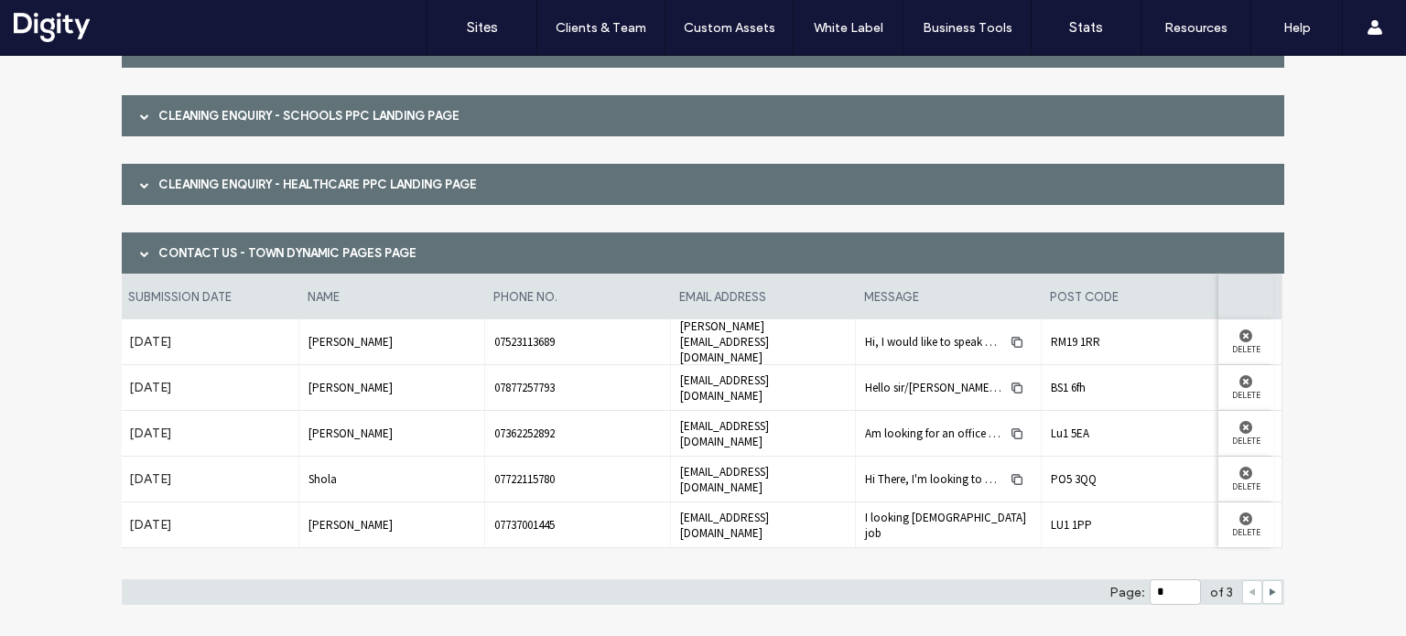
scroll to position [0, 0]
click at [171, 260] on div "Contact Us - Town Dynamic Pages page" at bounding box center [703, 253] width 1163 height 41
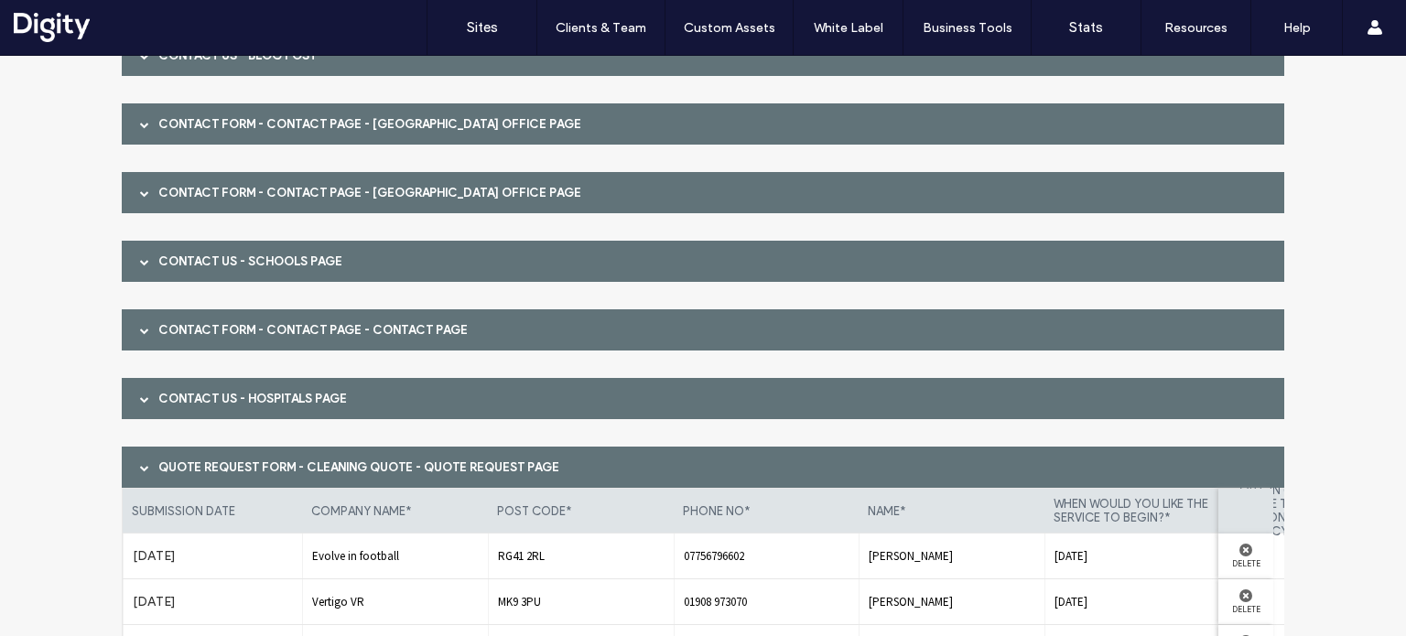
scroll to position [2450, 0]
click at [202, 462] on div "Quote Request Form - Cleaning Quote - Quote Request page" at bounding box center [703, 467] width 1163 height 41
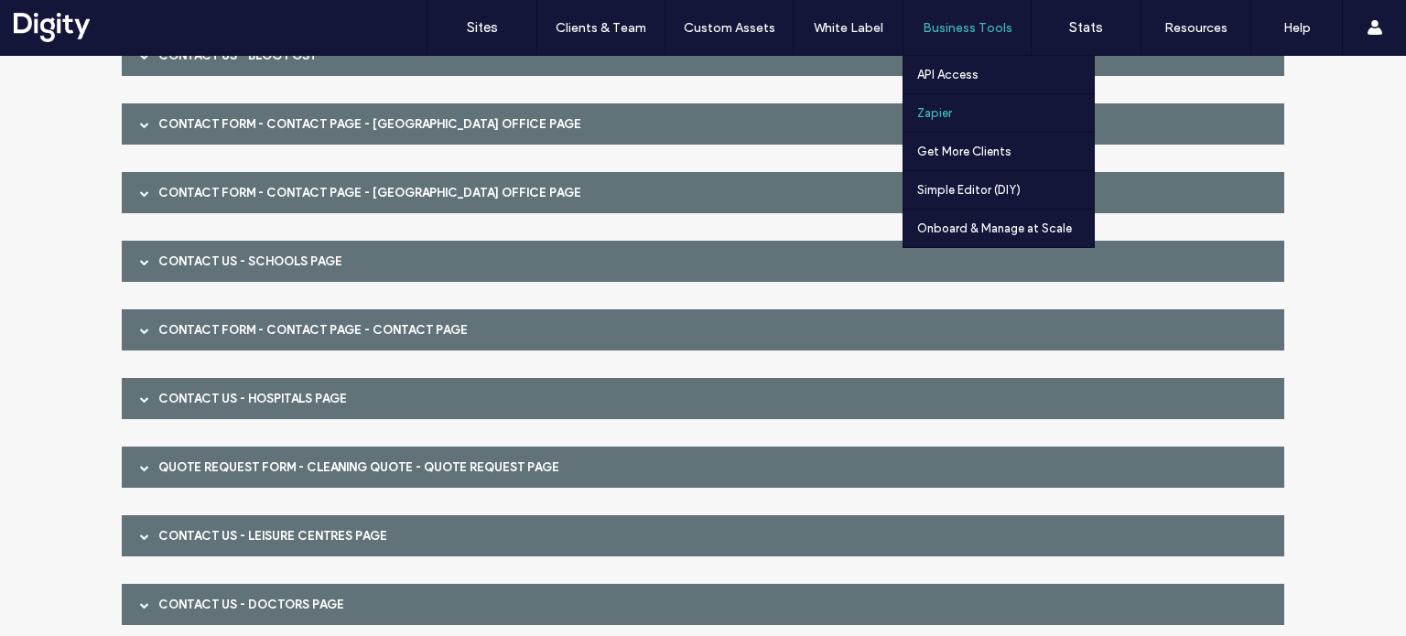
click at [973, 119] on link "Zapier" at bounding box center [1005, 113] width 177 height 38
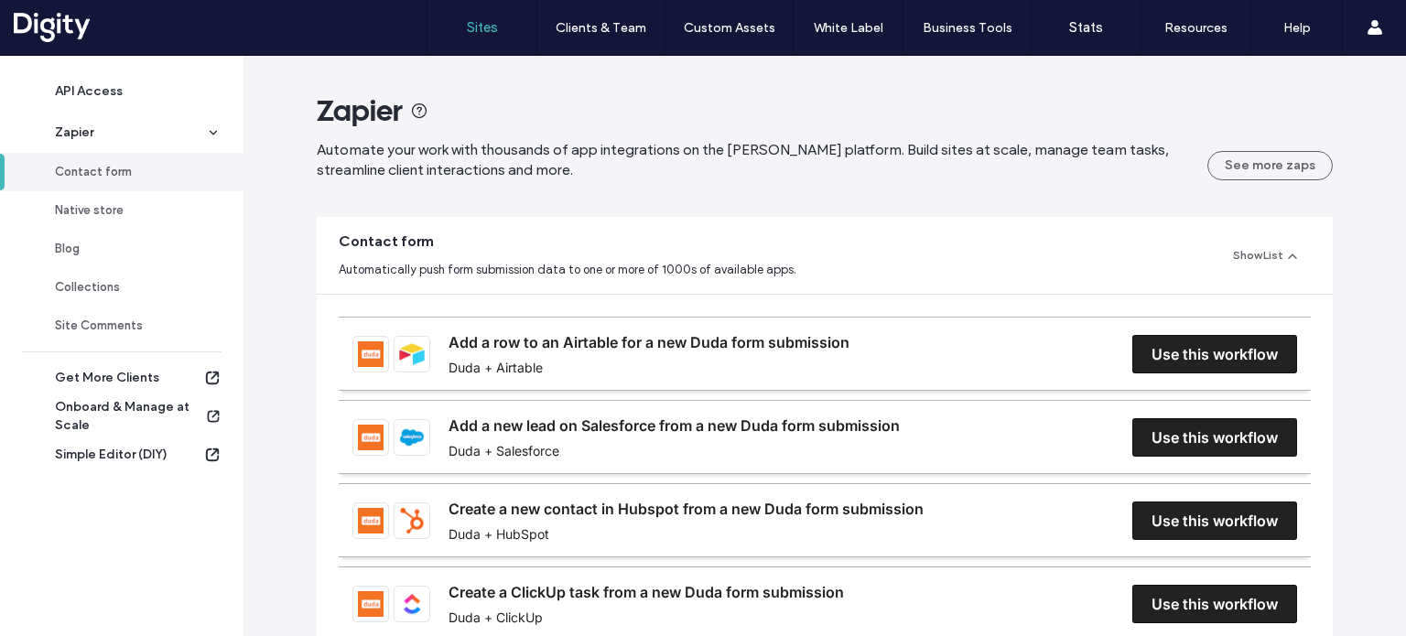
click at [484, 32] on label "Sites" at bounding box center [482, 27] width 31 height 16
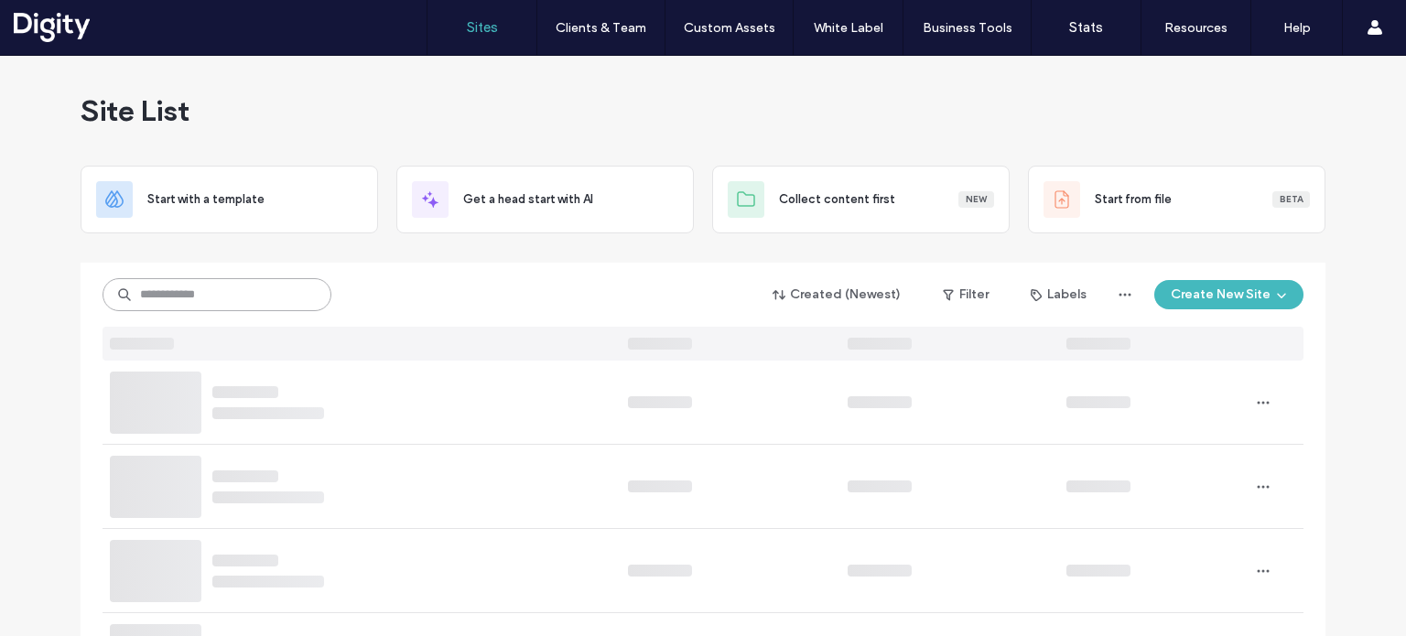
click at [195, 292] on input at bounding box center [217, 294] width 229 height 33
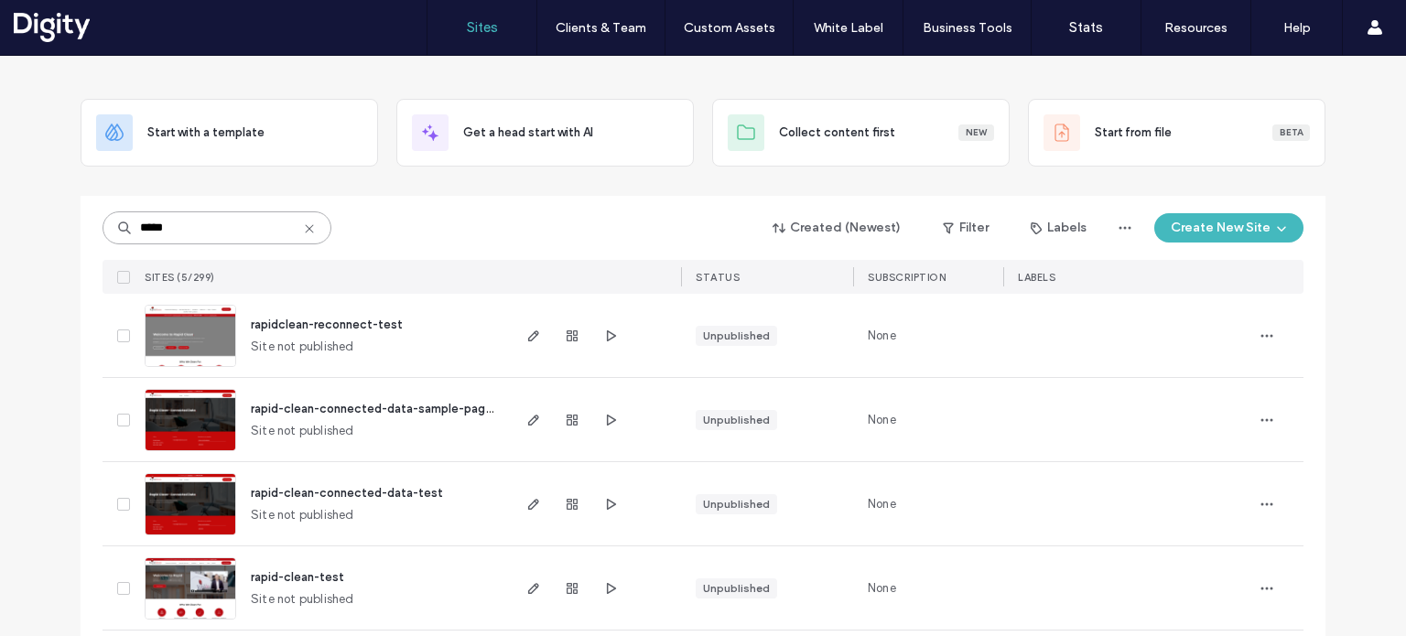
scroll to position [167, 0]
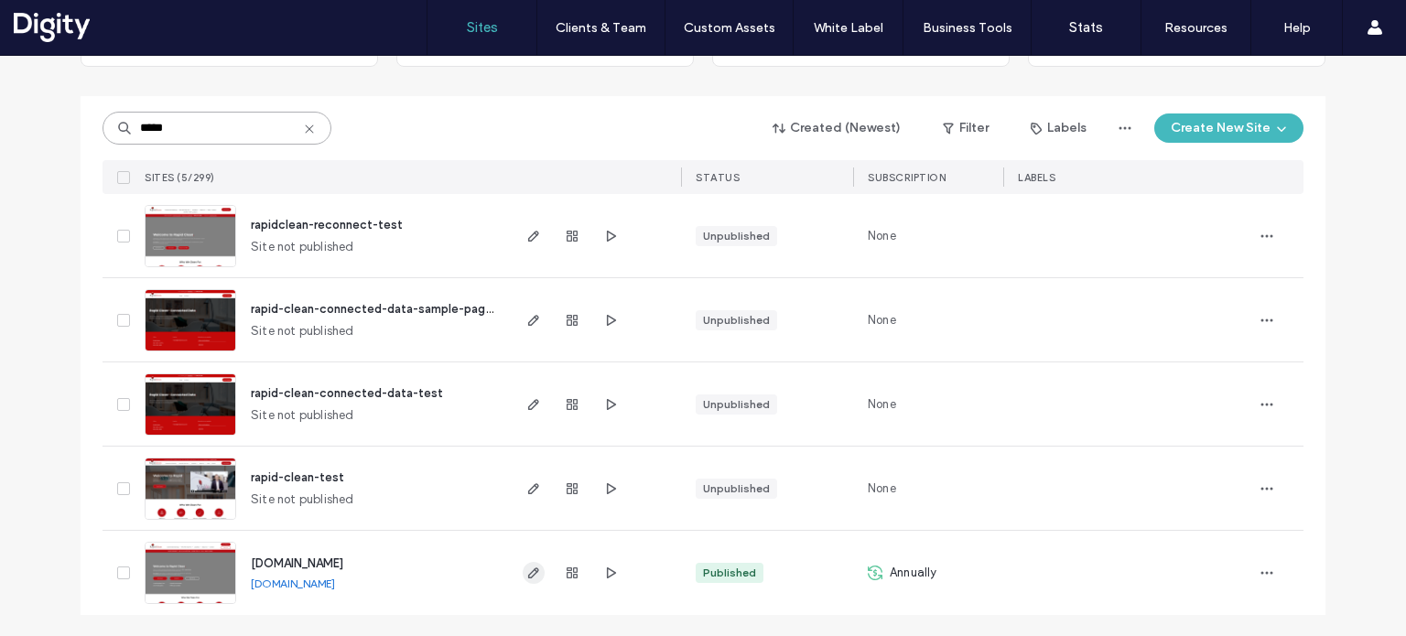
type input "*****"
click at [526, 574] on icon "button" at bounding box center [533, 573] width 15 height 15
